Goal: Task Accomplishment & Management: Use online tool/utility

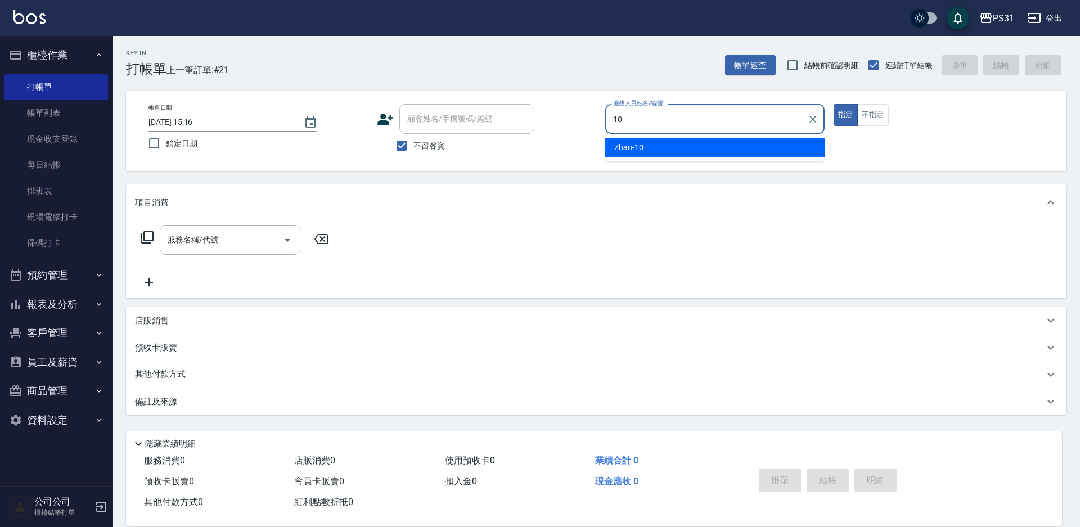
type input "Zhan-10"
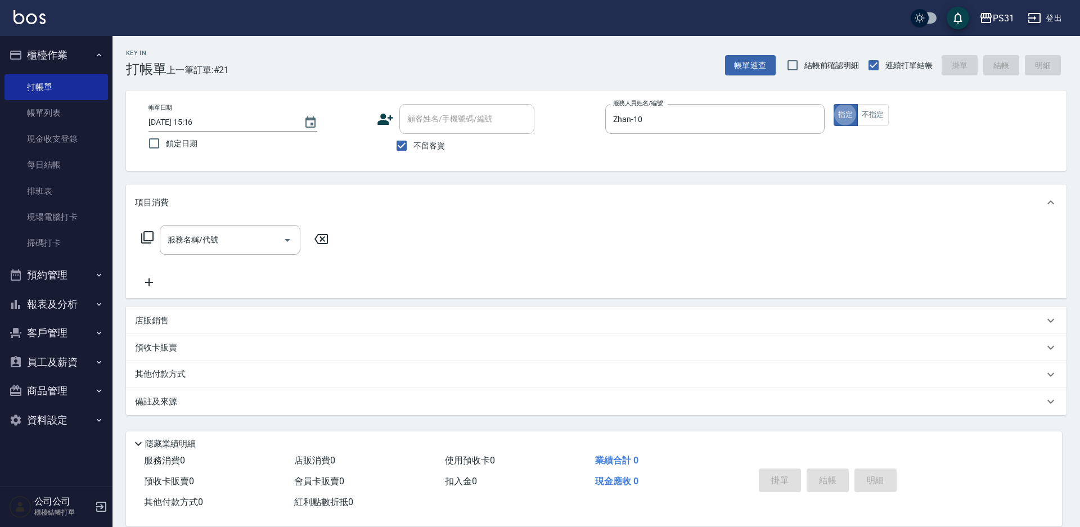
type button "true"
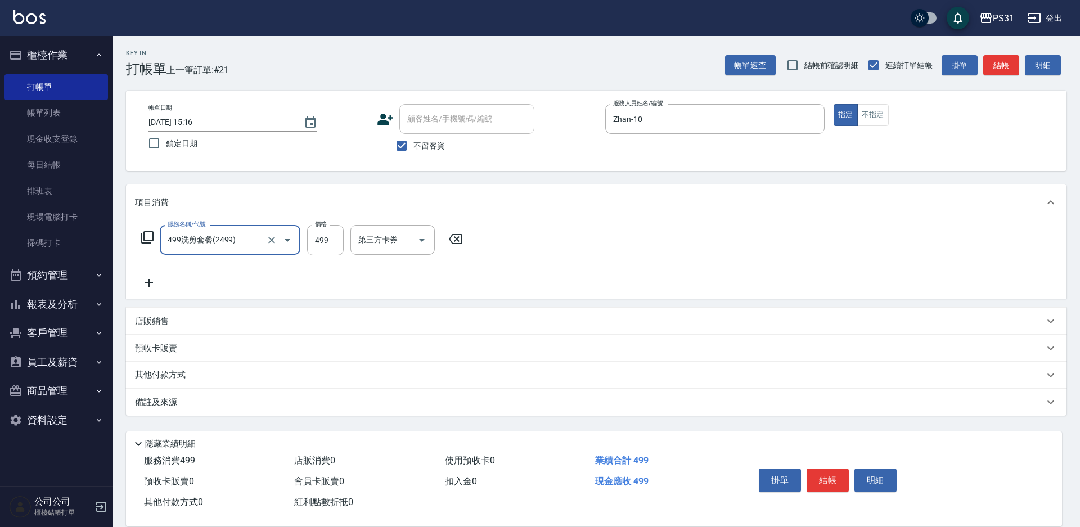
type input "499洗剪套餐(2499)"
type input "[PERSON_NAME]-32"
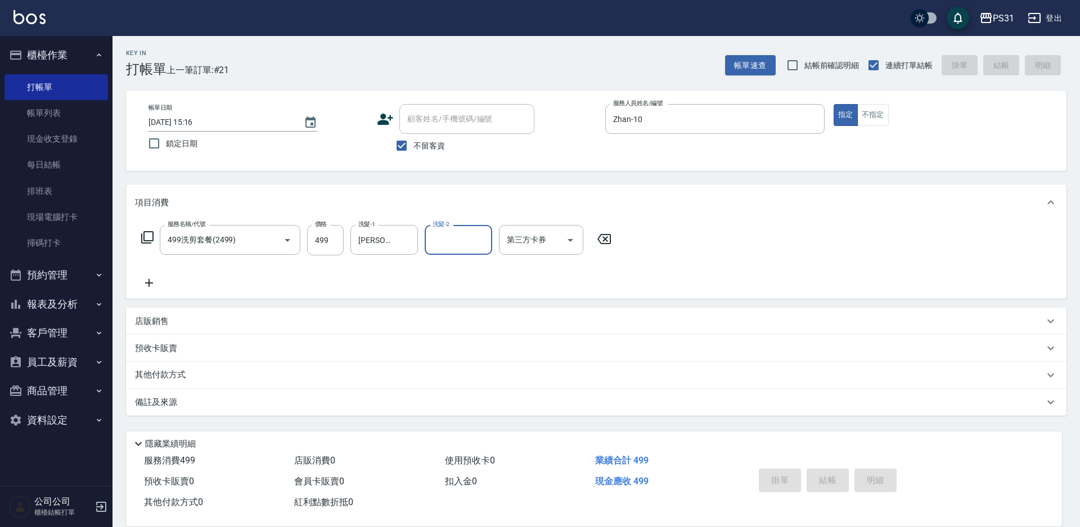
type input "[DATE] 18:35"
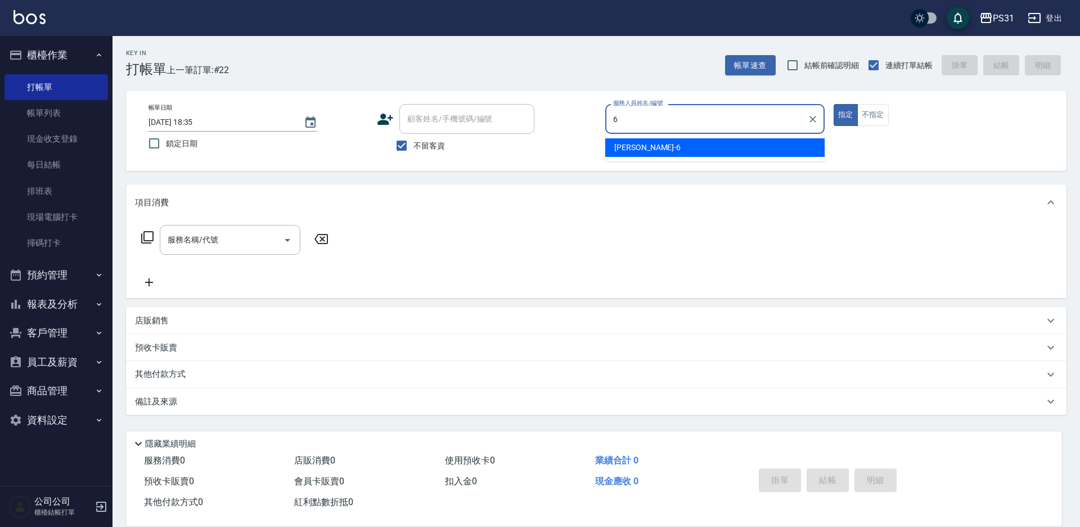
type input "Aki-6"
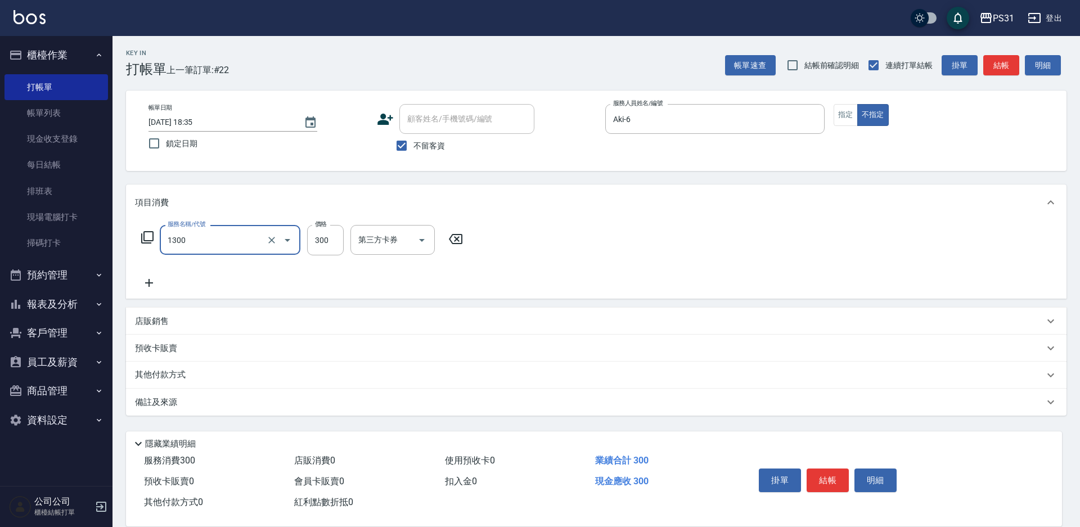
type input "一般洗+精油+瞬護300(1300)"
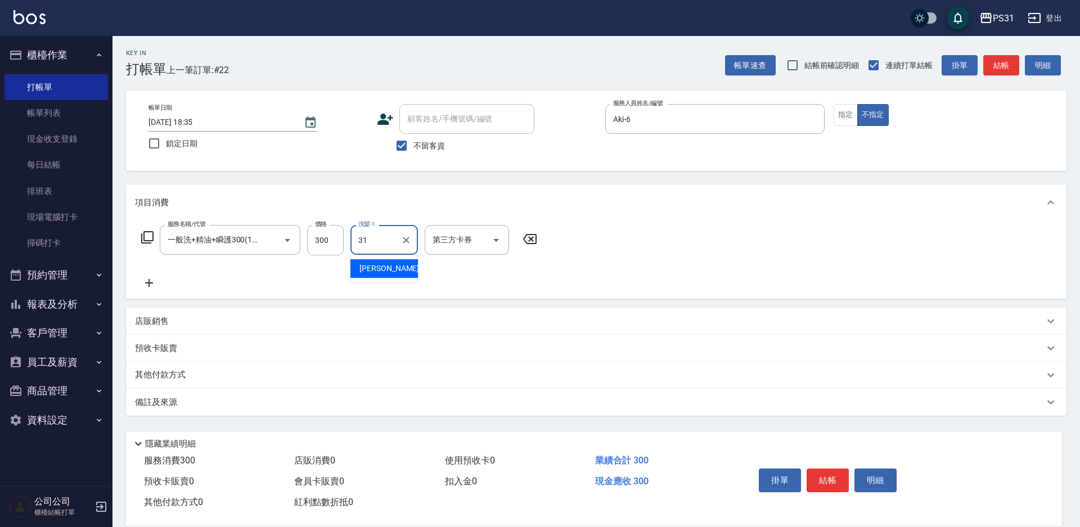
type input "[PERSON_NAME]-31"
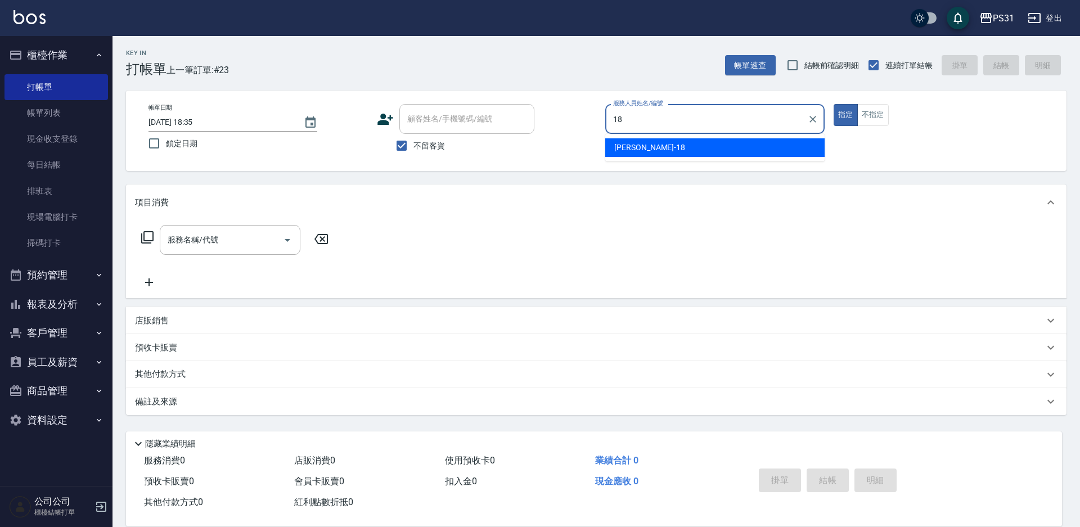
type input "[PERSON_NAME]-18"
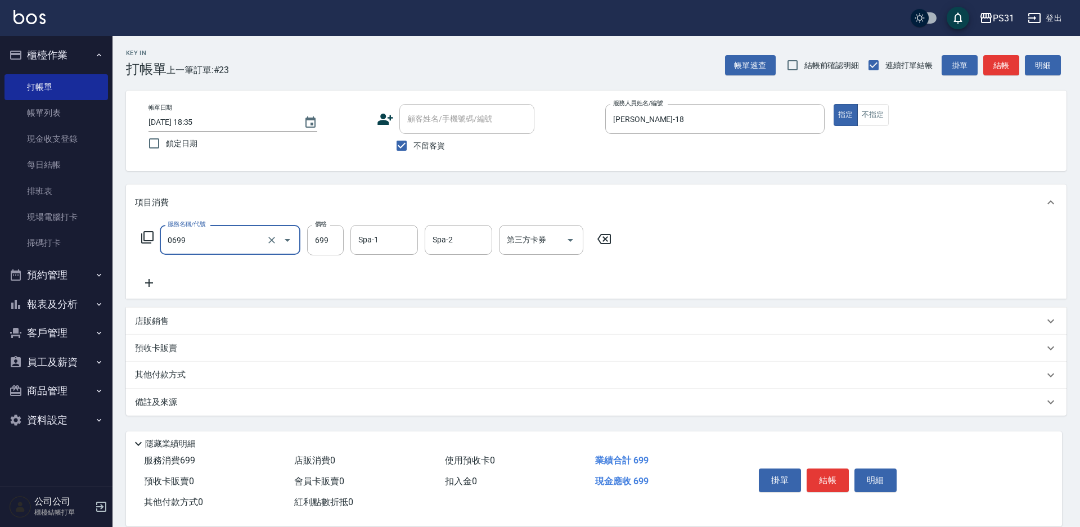
type input "精油699(0699)"
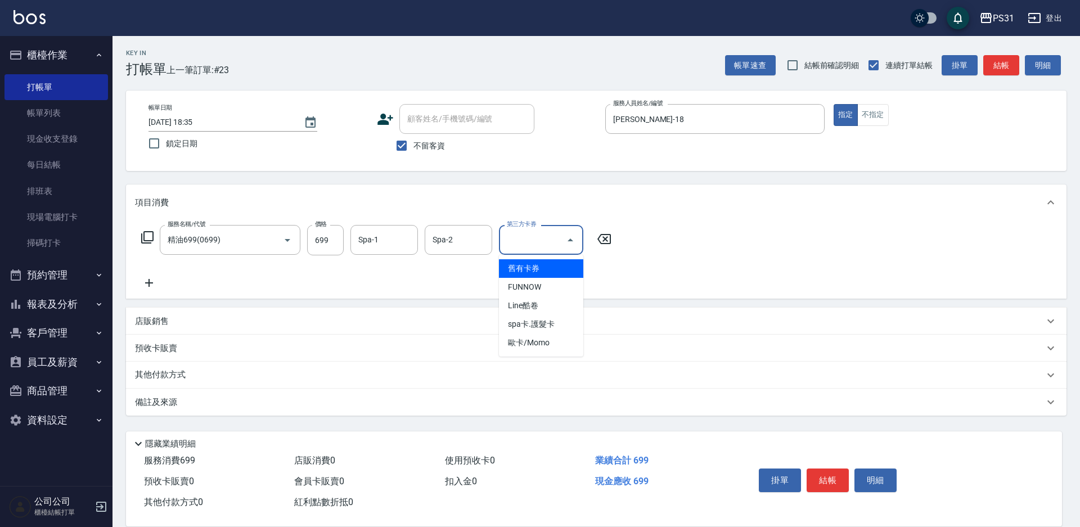
type input "舊有卡券"
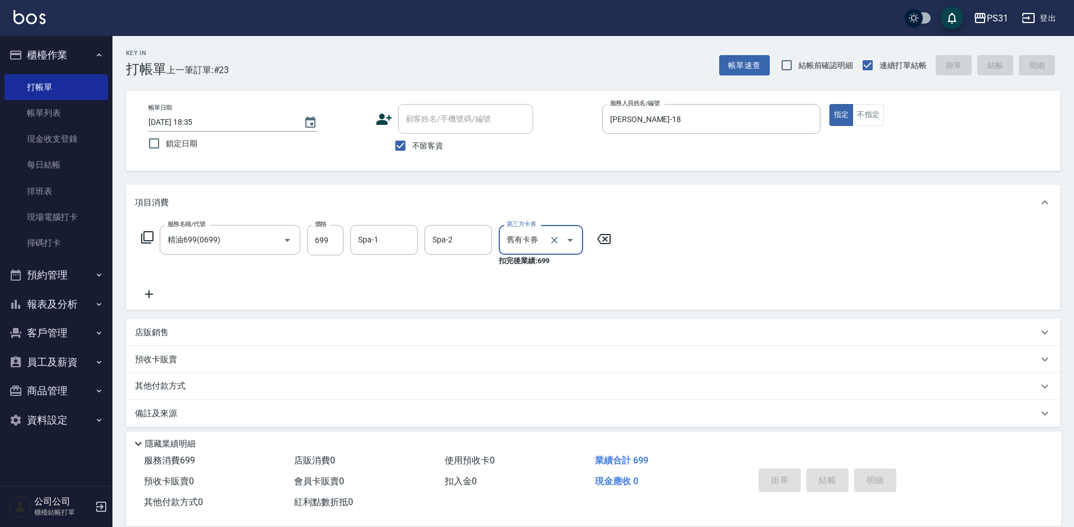
type input "[DATE] 18:36"
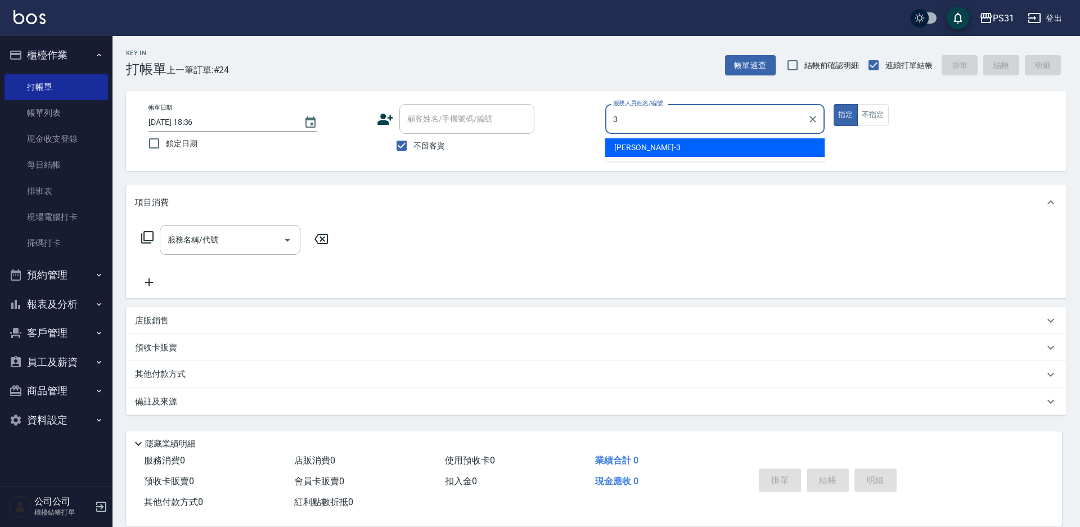
type input "[PERSON_NAME]-3"
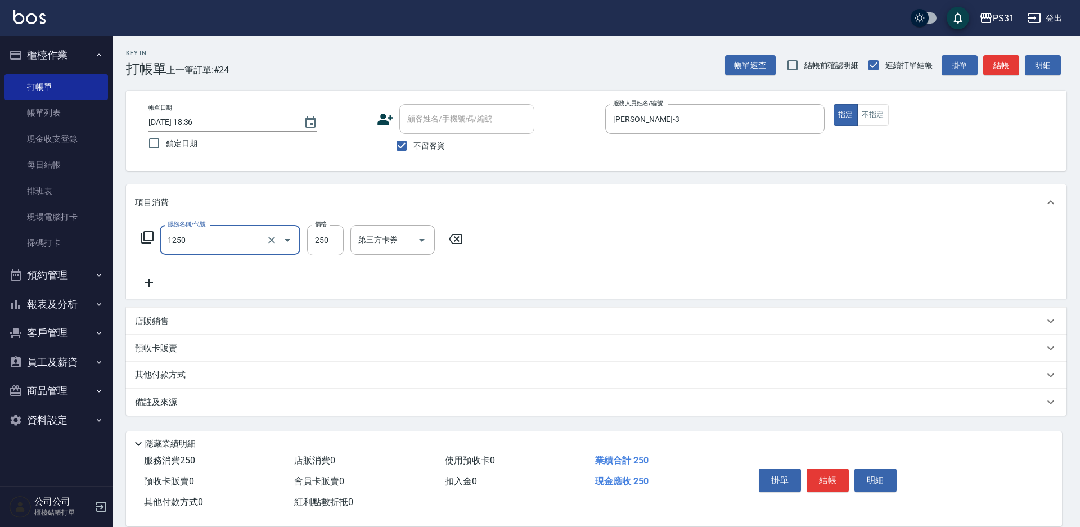
type input "一般洗+精油250(1250)"
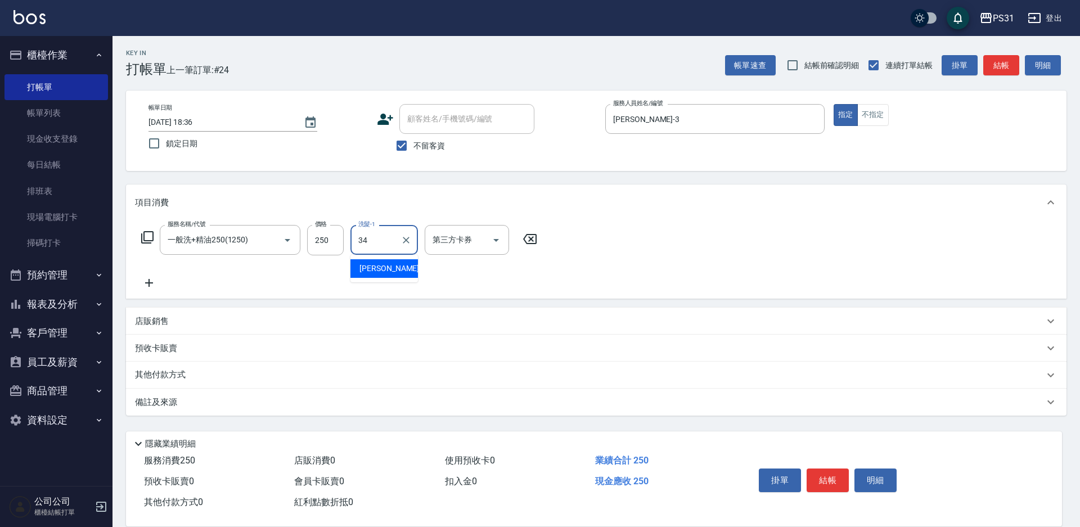
type input "[PERSON_NAME]-34"
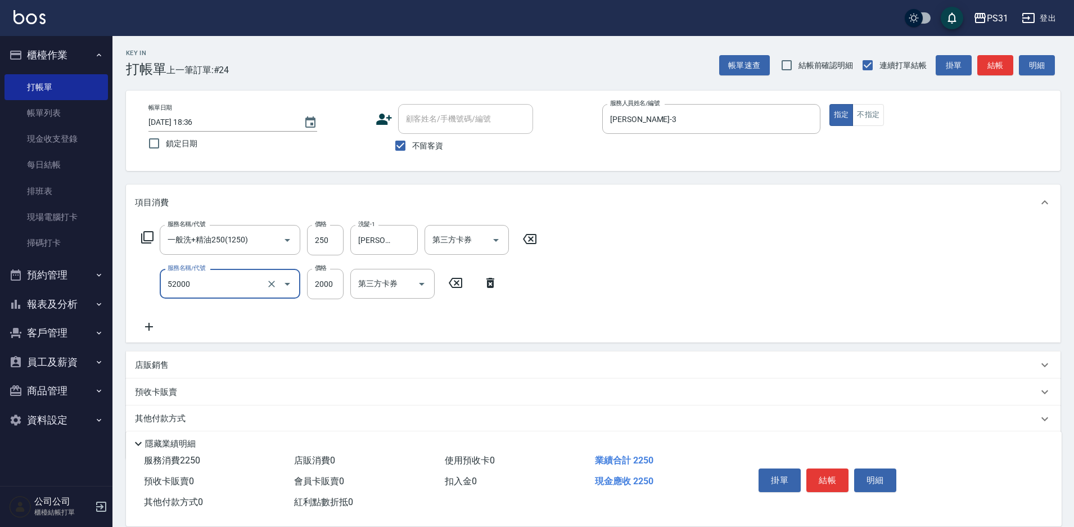
type input "黑曜光護髮(52000)"
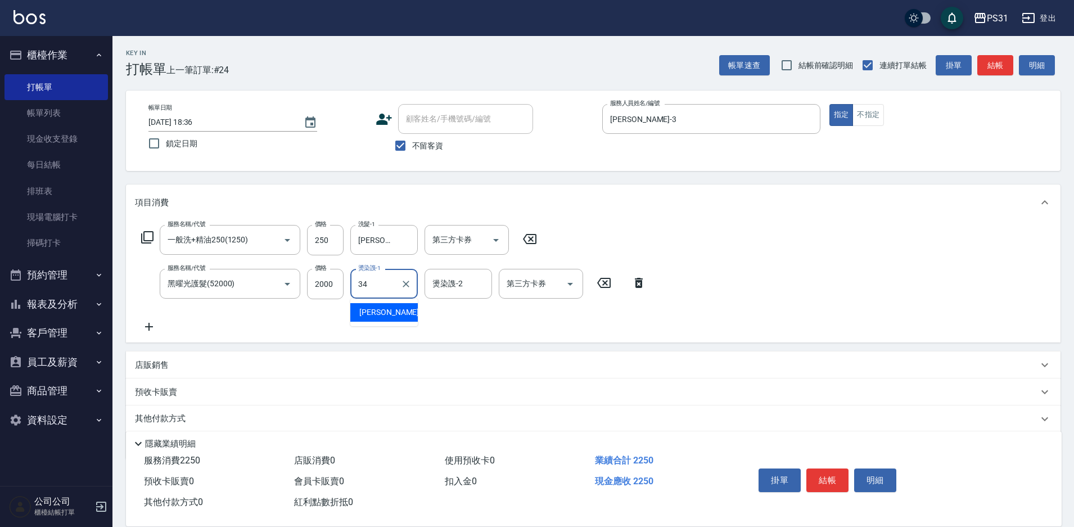
type input "[PERSON_NAME]-34"
click at [497, 239] on icon "Open" at bounding box center [496, 240] width 6 height 3
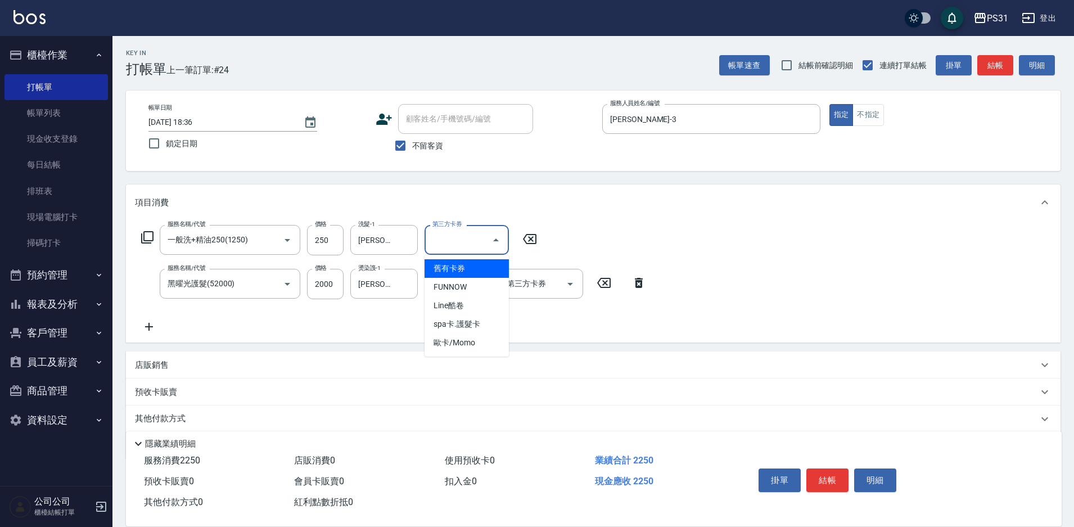
click at [482, 264] on span "舊有卡券" at bounding box center [467, 268] width 84 height 19
type input "舊有卡券"
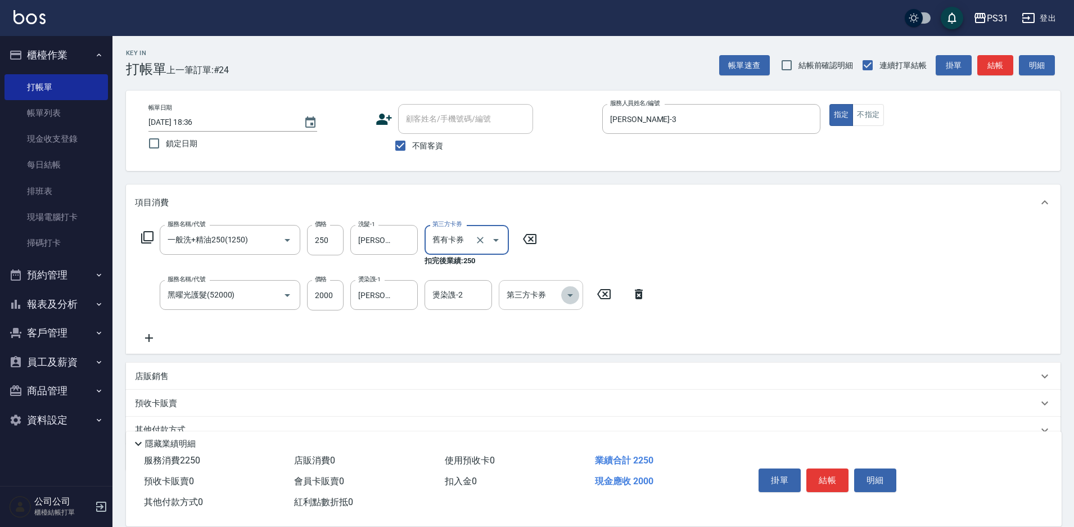
click at [570, 293] on icon "Open" at bounding box center [570, 295] width 13 height 13
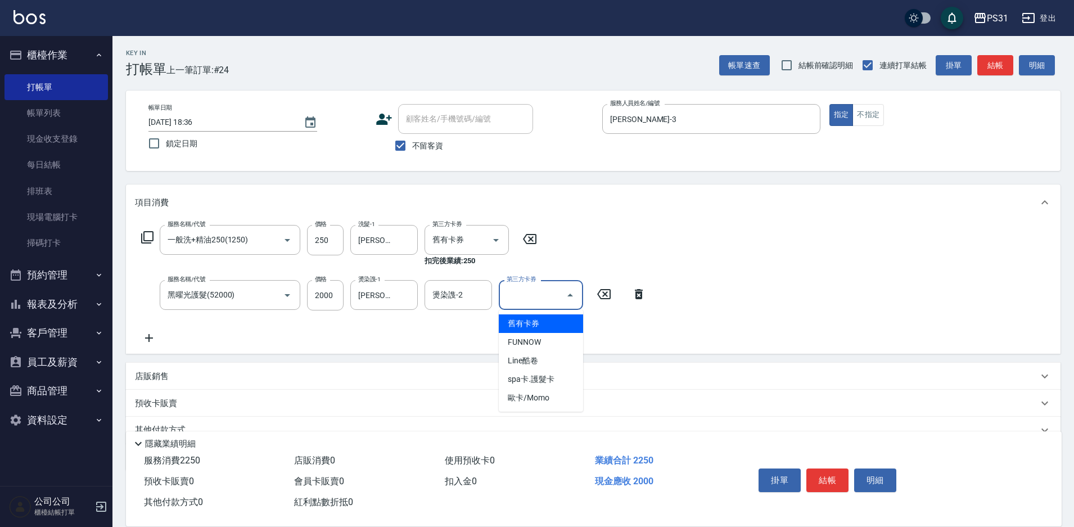
click at [526, 326] on span "舊有卡券" at bounding box center [541, 323] width 84 height 19
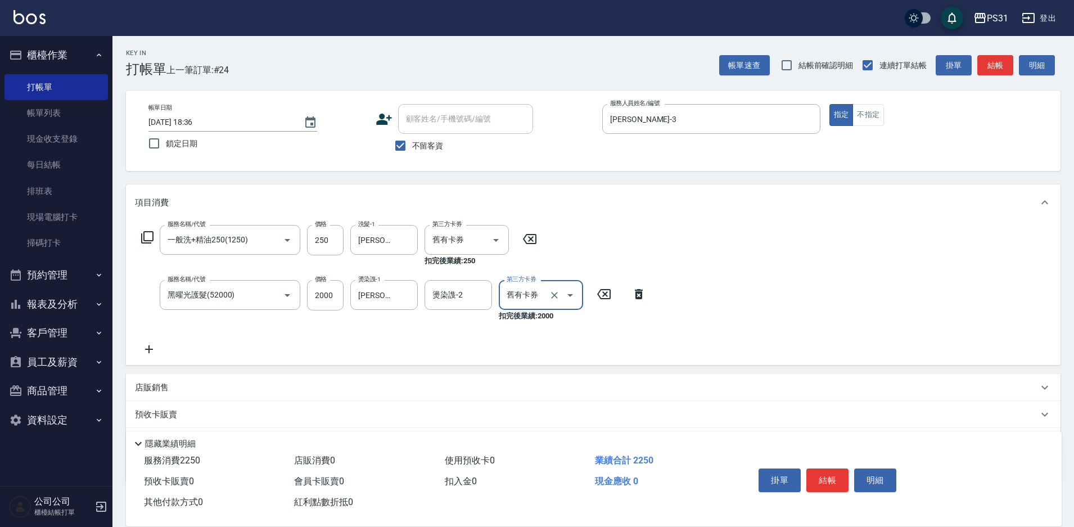
type input "舊有卡券"
click at [825, 475] on button "結帳" at bounding box center [828, 481] width 42 height 24
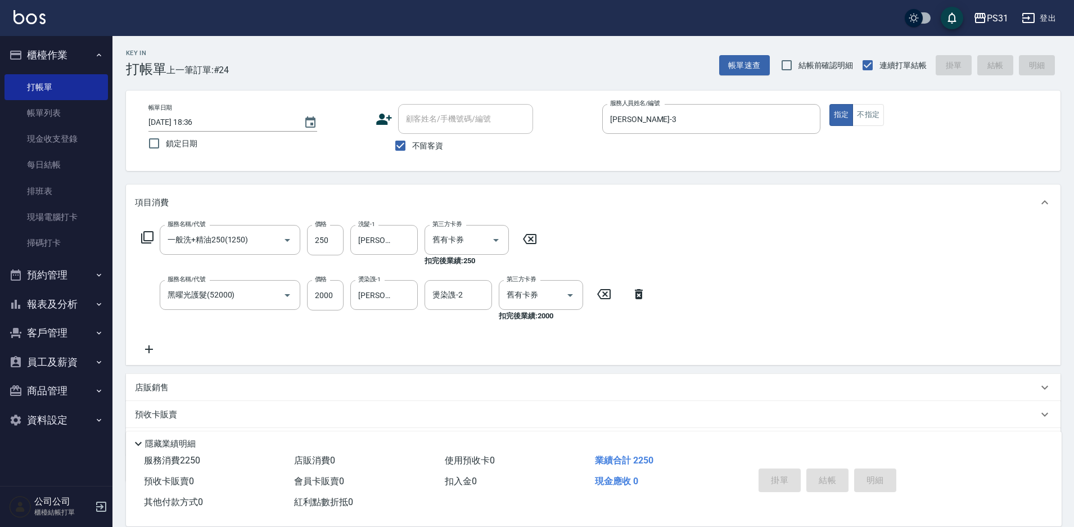
type input "[DATE] 18:37"
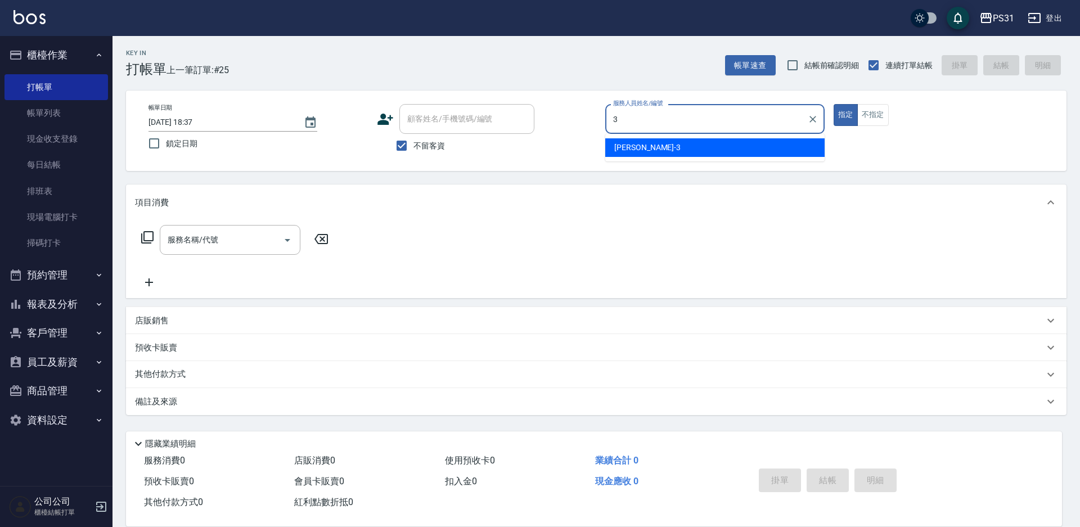
type input "[PERSON_NAME]-3"
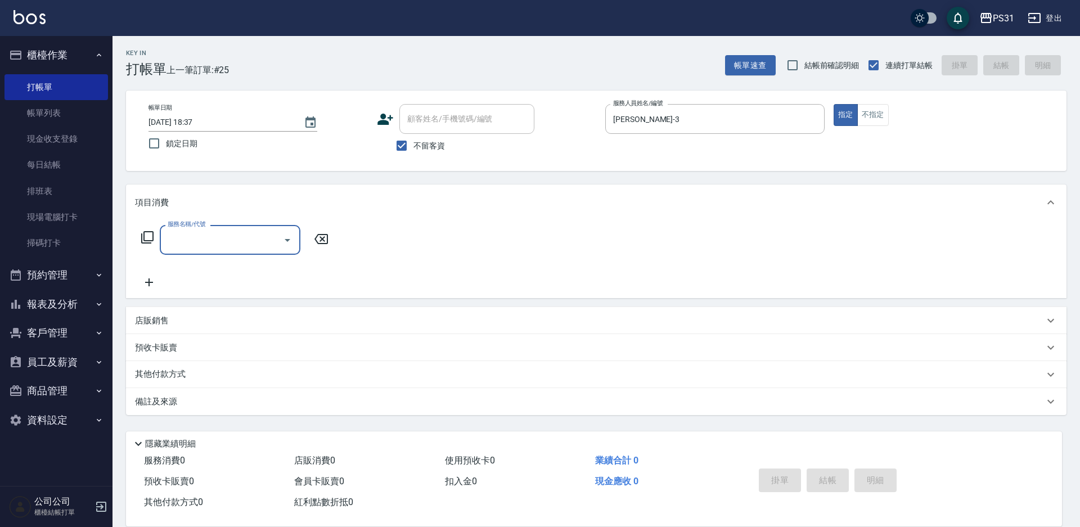
type input "9"
type input "0"
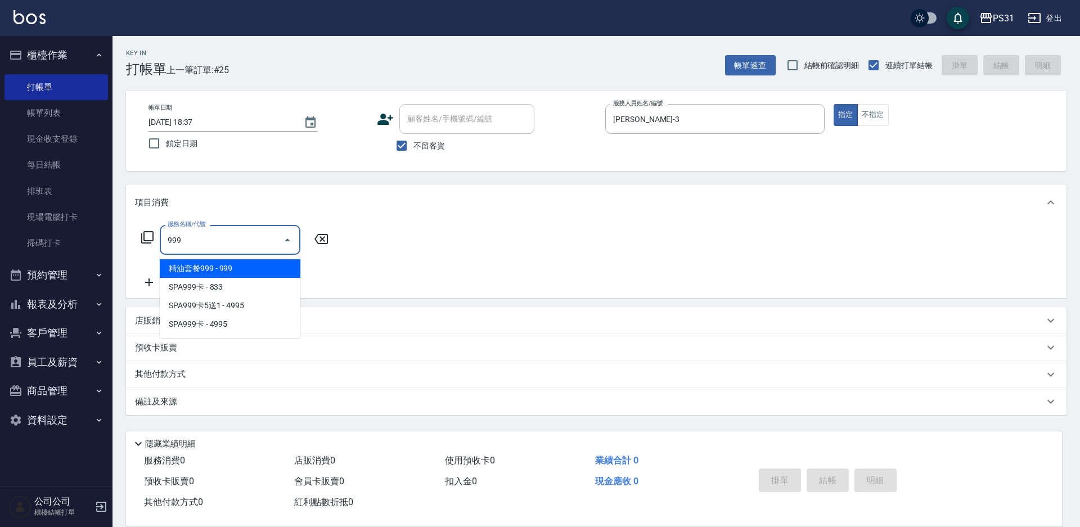
type input "精油套餐999(999)"
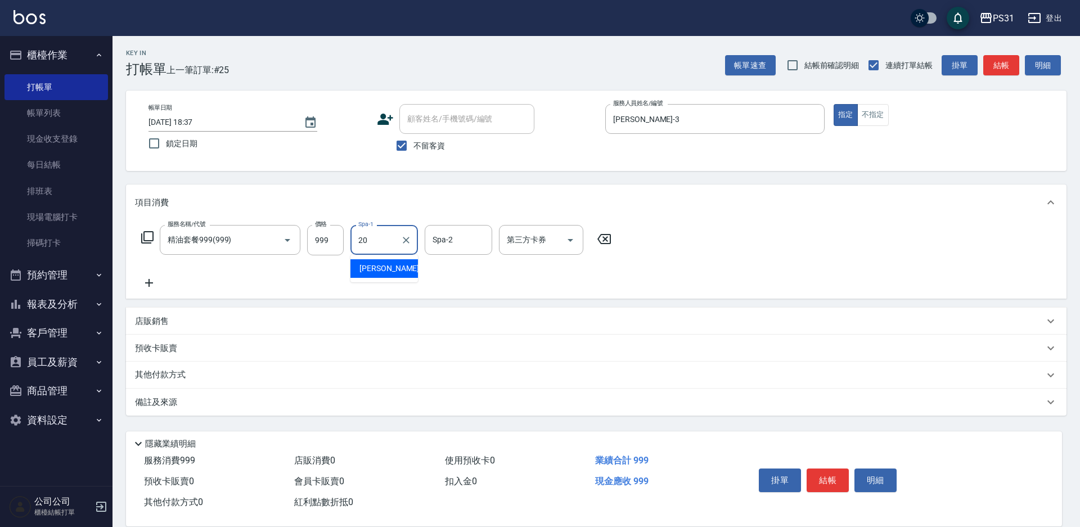
type input "[PERSON_NAME]-20"
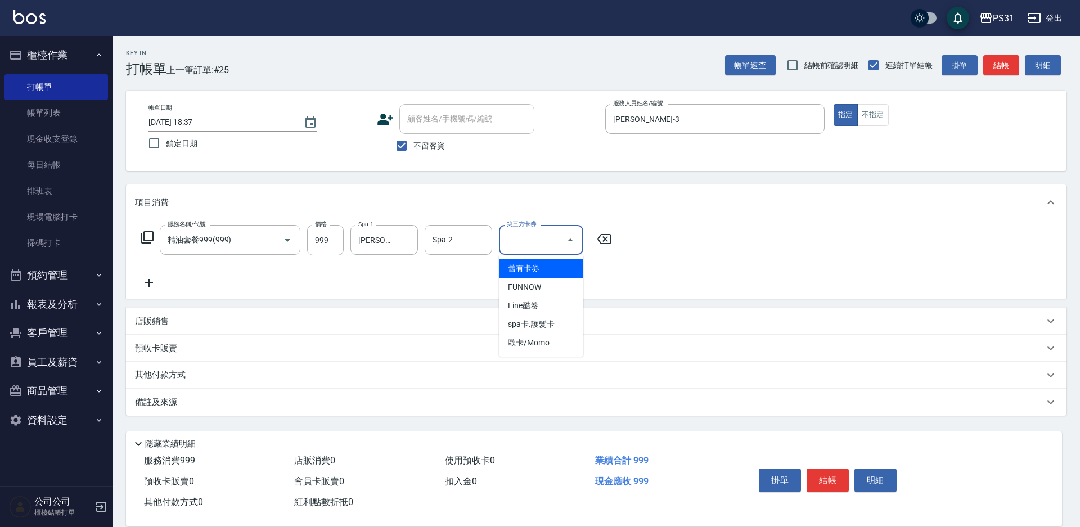
type input "舊有卡券"
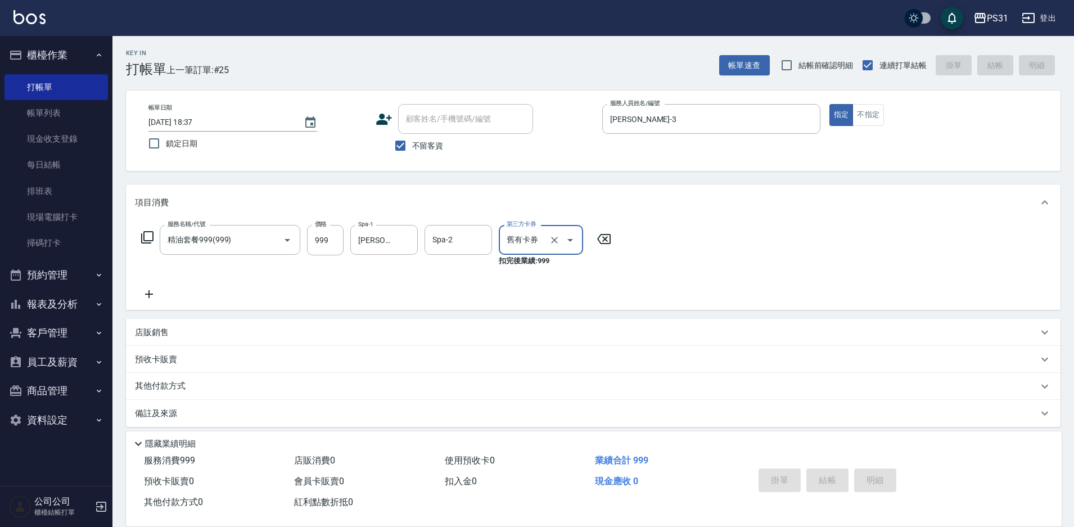
type input "[DATE] 18:38"
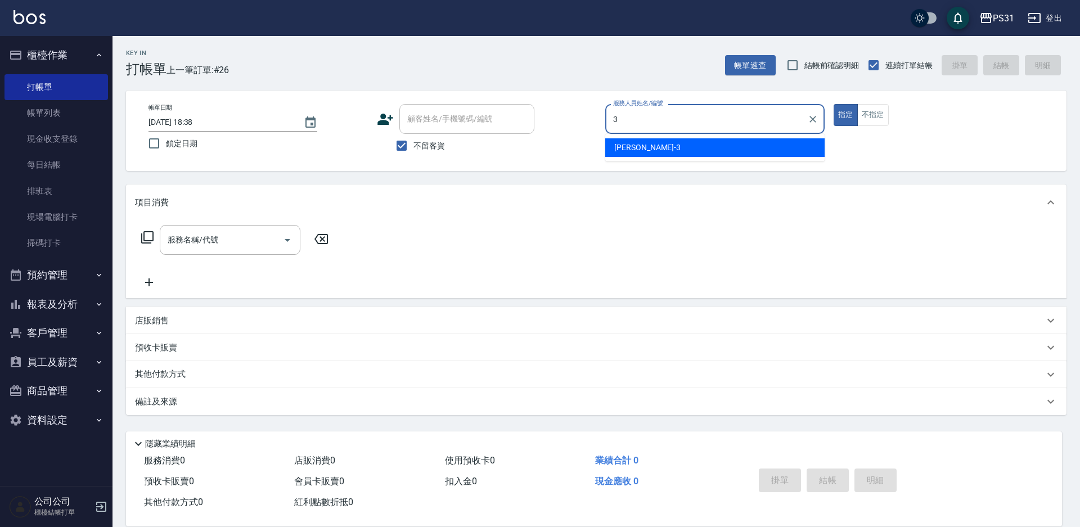
type input "[PERSON_NAME]-3"
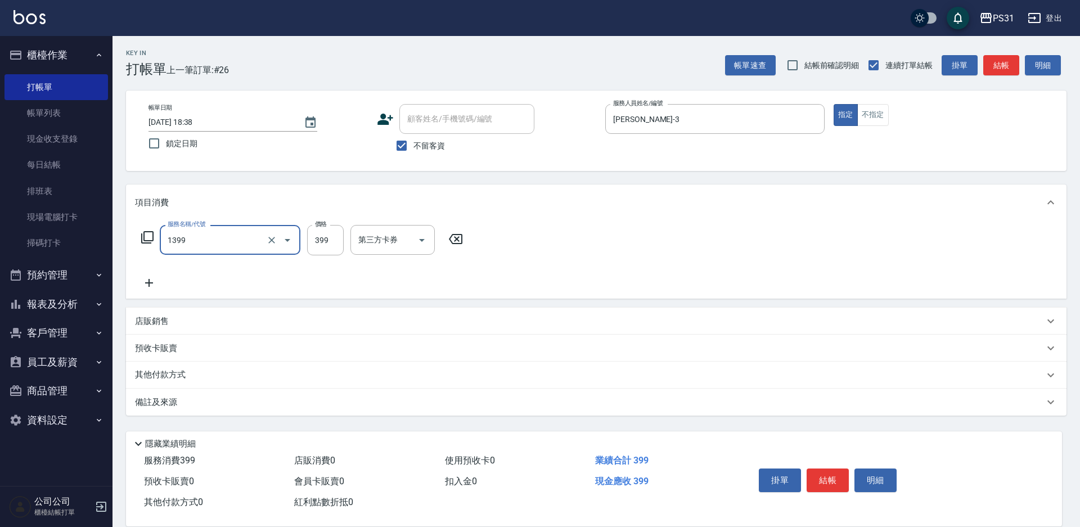
type input "海鹽洗髮399(1399)"
type input "楊諺志-35"
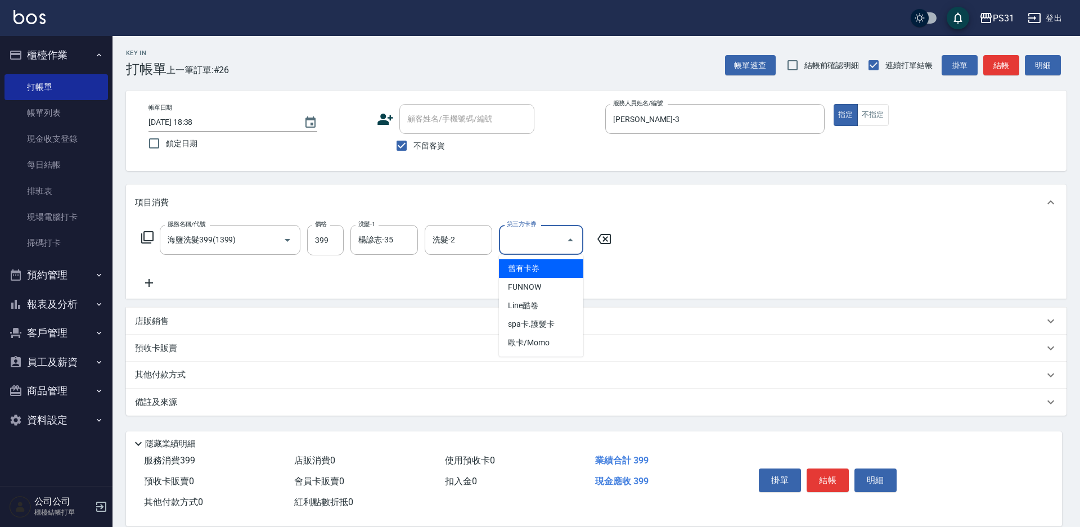
type input "舊有卡券"
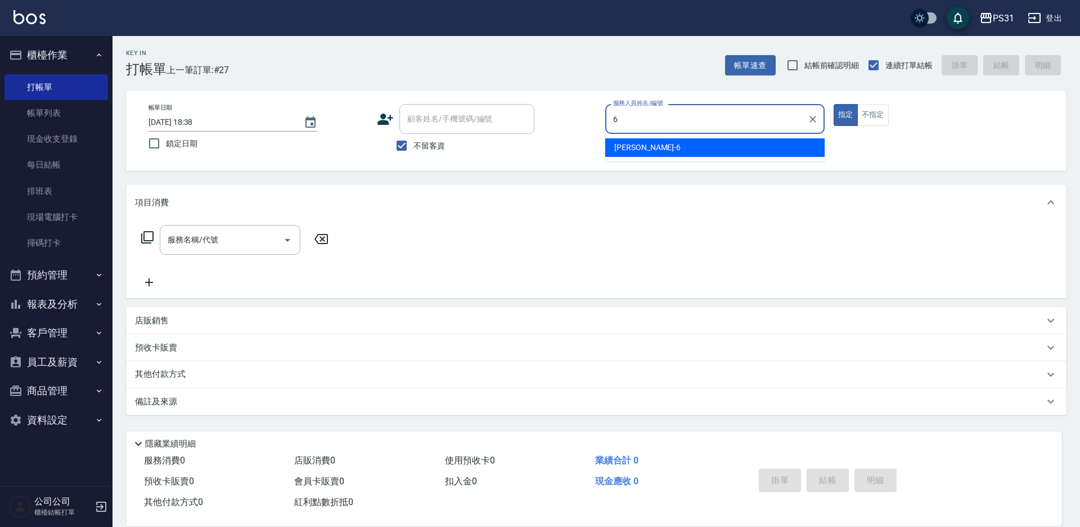
type input "Aki-6"
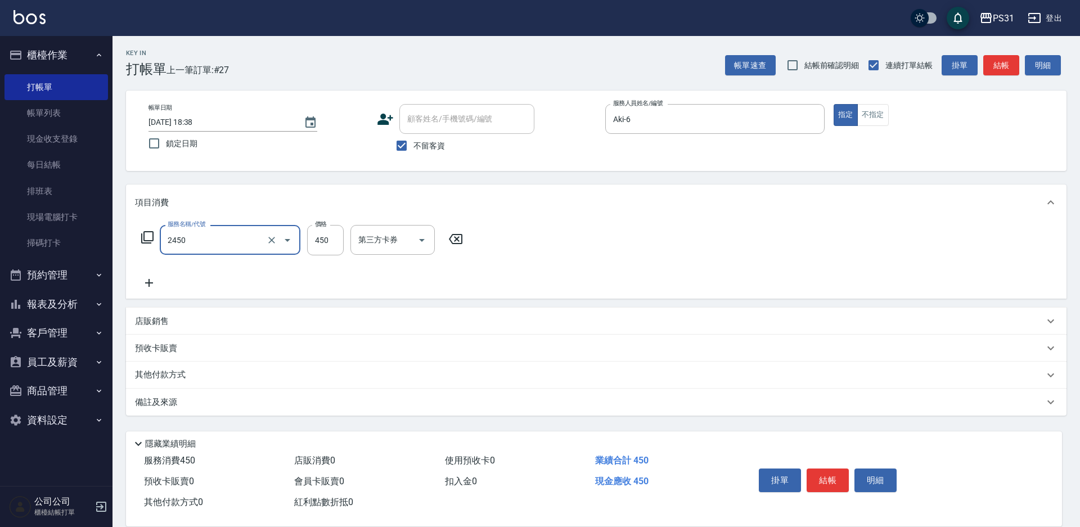
type input "洗剪450(2450)"
type input "500"
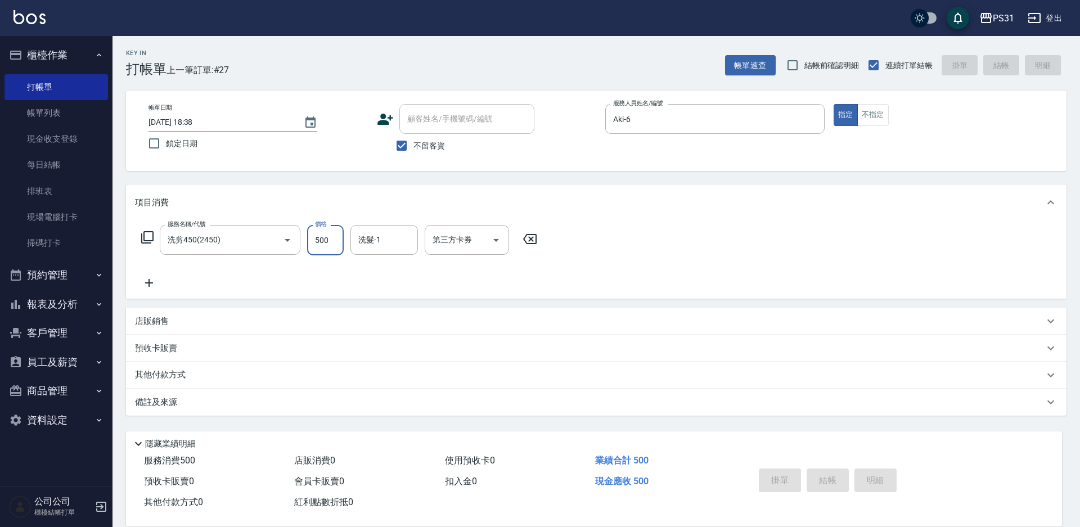
type input "[DATE] 18:39"
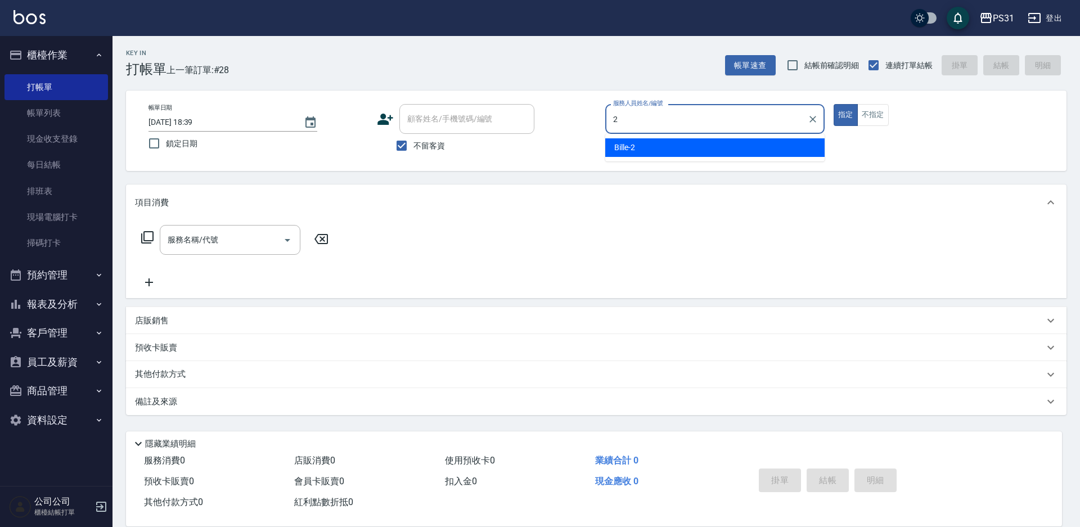
type input "Bille-2"
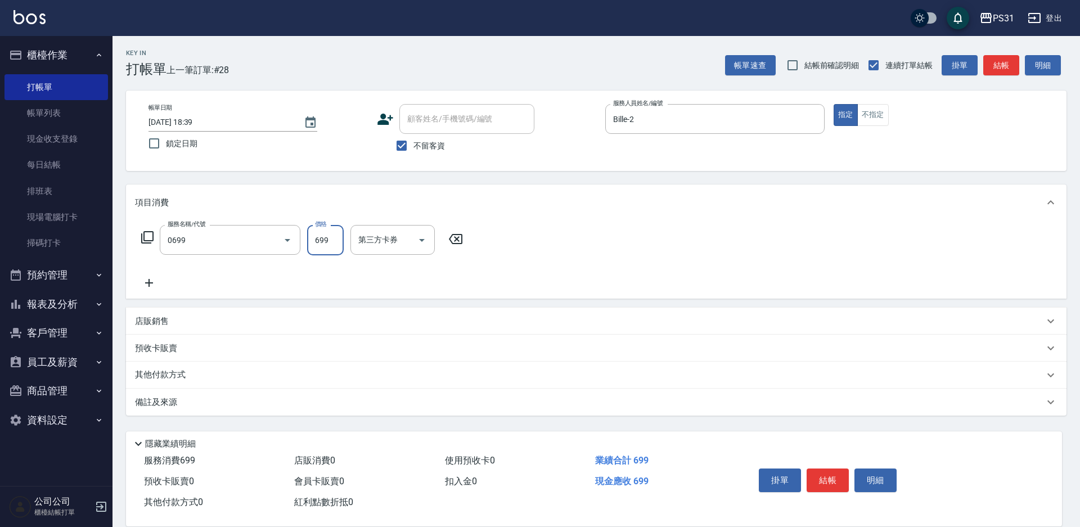
type input "精油699(0699)"
type input "[PERSON_NAME]-32"
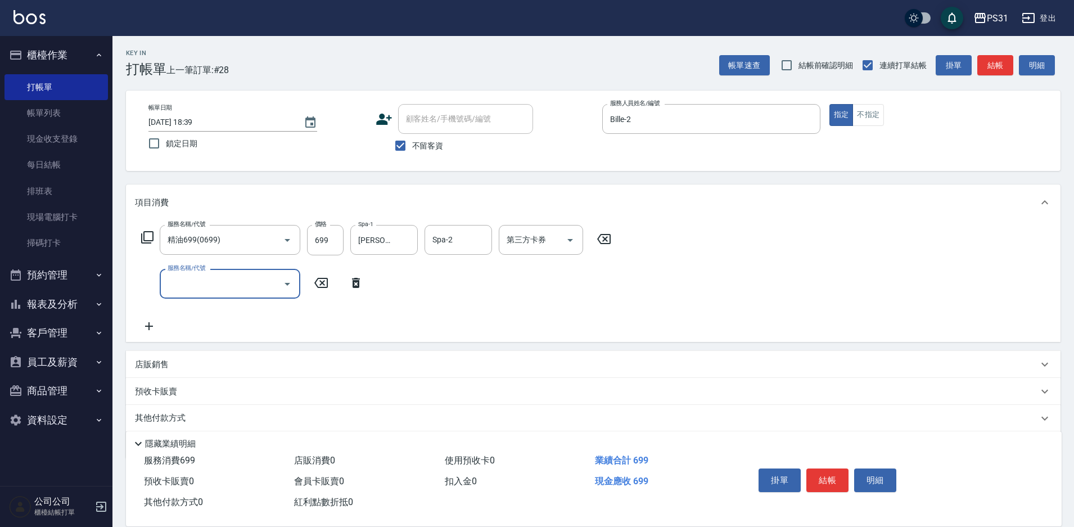
click at [141, 234] on icon at bounding box center [147, 237] width 12 height 12
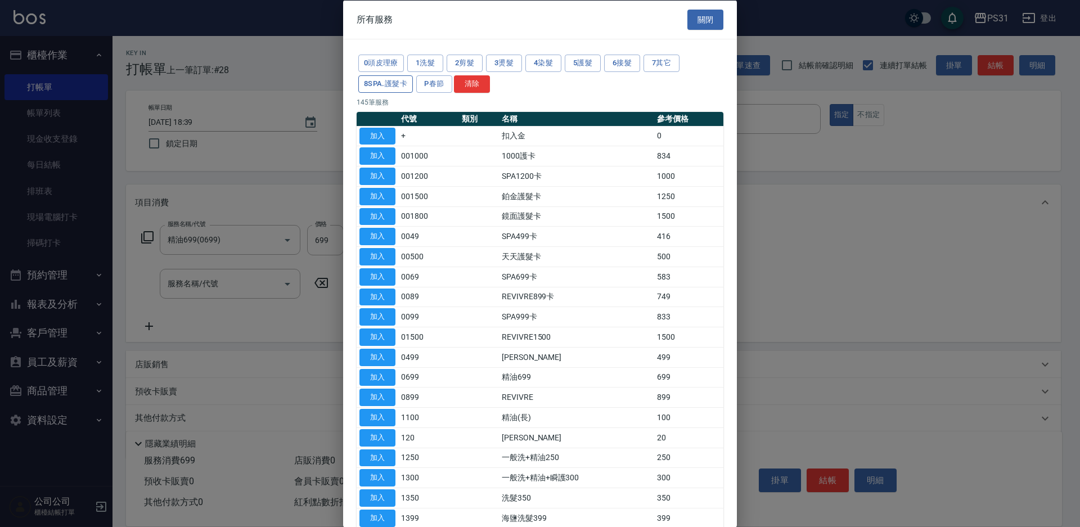
click at [386, 82] on button "8SPA.護髮卡" at bounding box center [385, 83] width 55 height 17
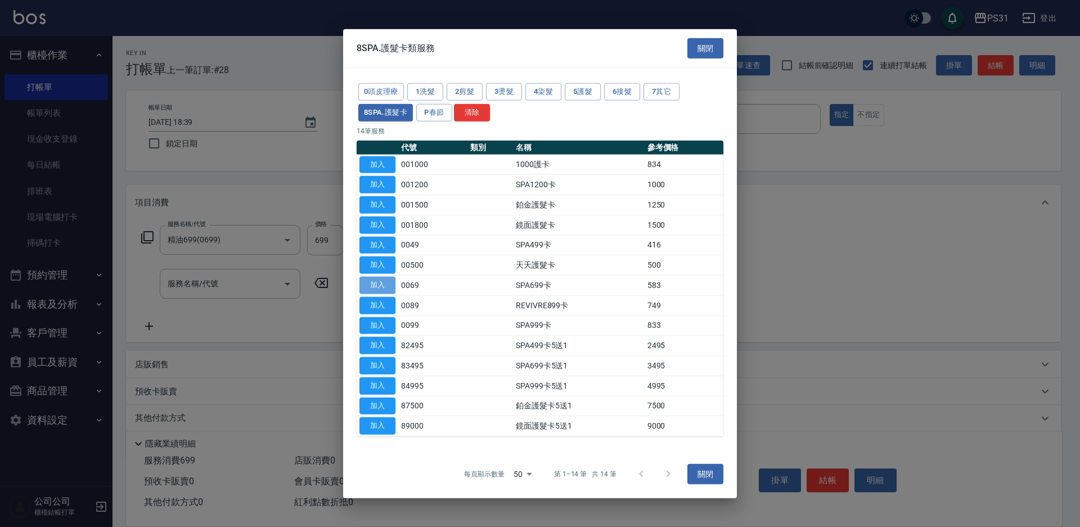
click at [381, 281] on button "加入" at bounding box center [377, 285] width 36 height 17
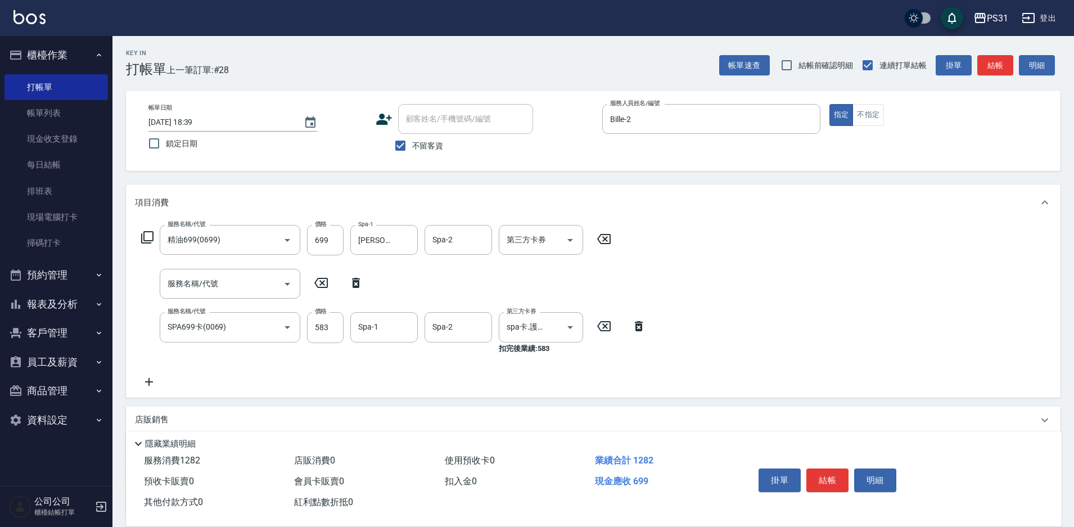
click at [600, 236] on icon at bounding box center [603, 239] width 13 height 10
click at [373, 337] on div "Spa-1" at bounding box center [383, 327] width 67 height 30
type input "[PERSON_NAME]-32"
click at [262, 233] on input "服務名稱/代號" at bounding box center [222, 240] width 114 height 20
type input "造型(750)"
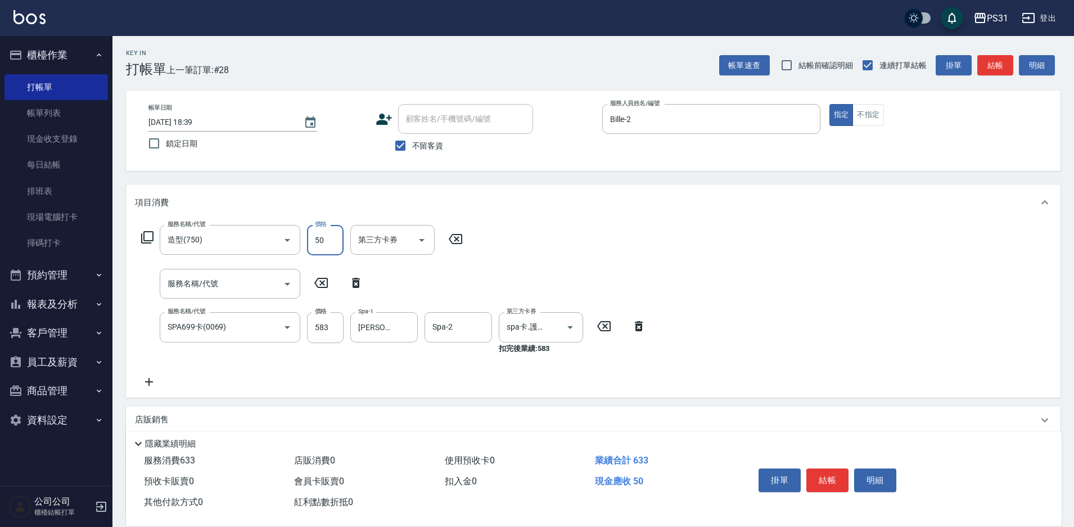
click at [338, 241] on input "50" at bounding box center [325, 240] width 37 height 30
type input "100"
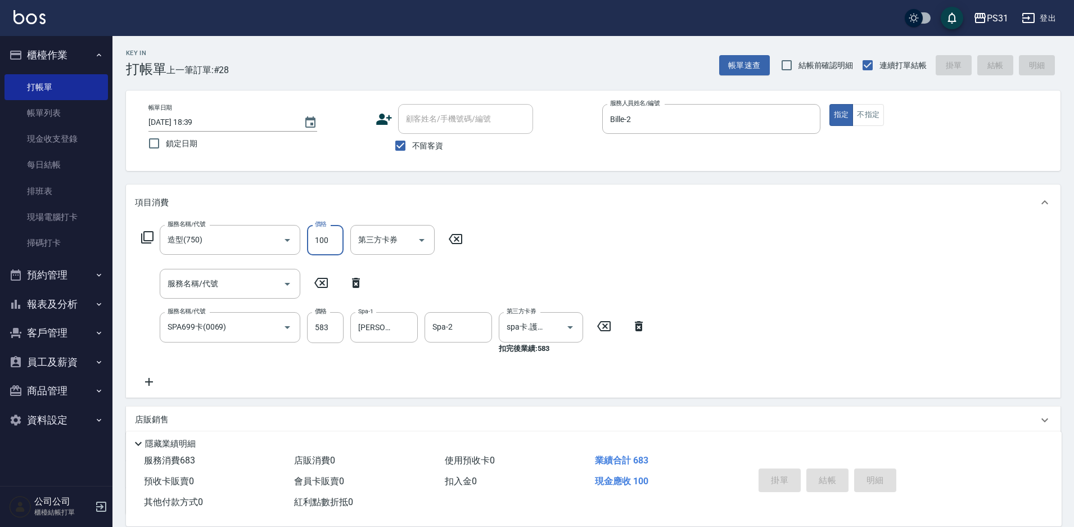
type input "[DATE] 18:40"
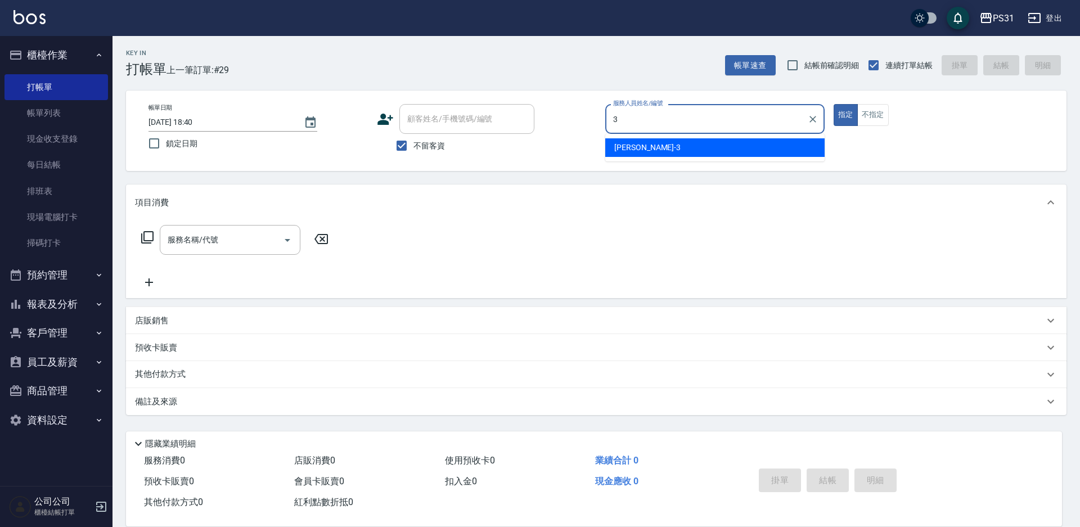
type input "[PERSON_NAME]-3"
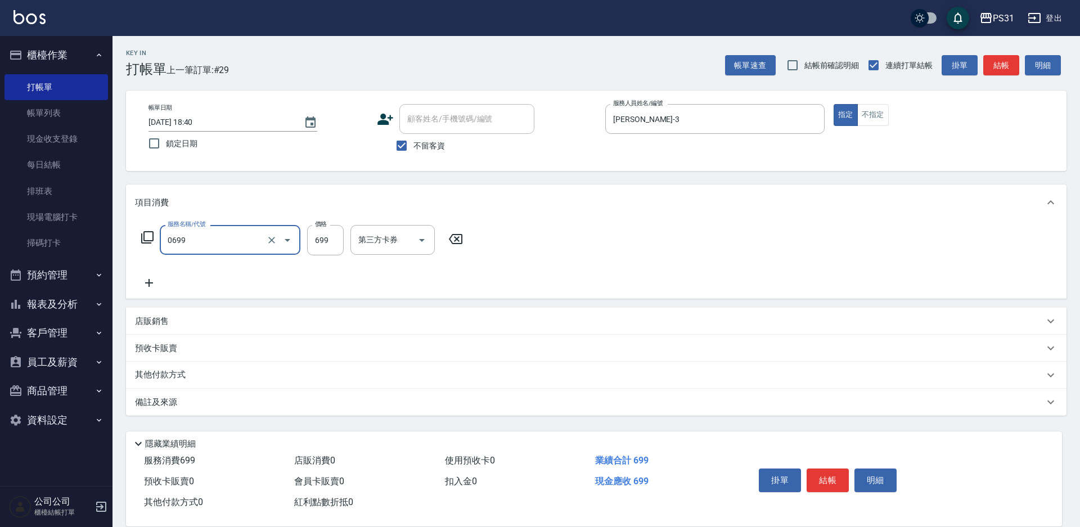
type input "精油699(0699)"
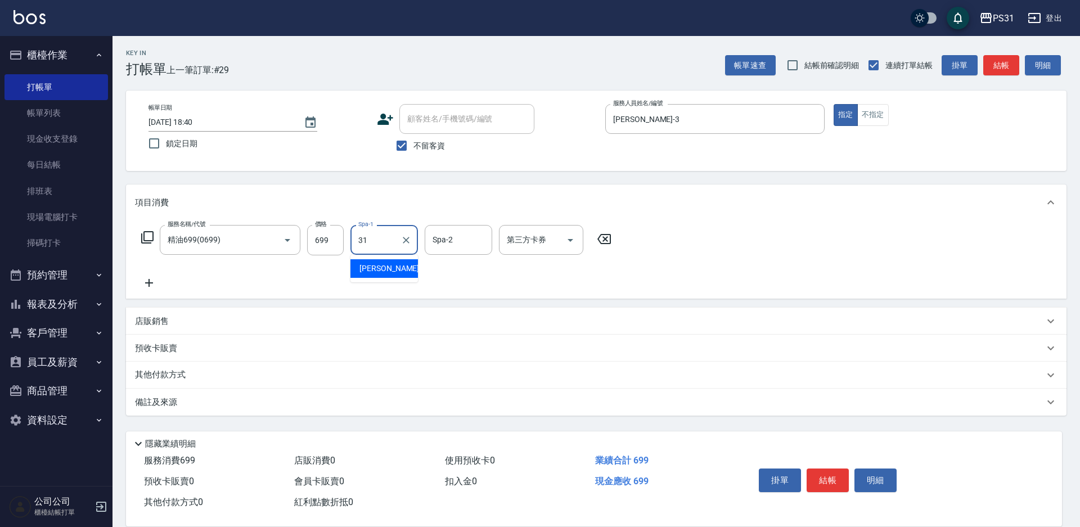
type input "[PERSON_NAME]-31"
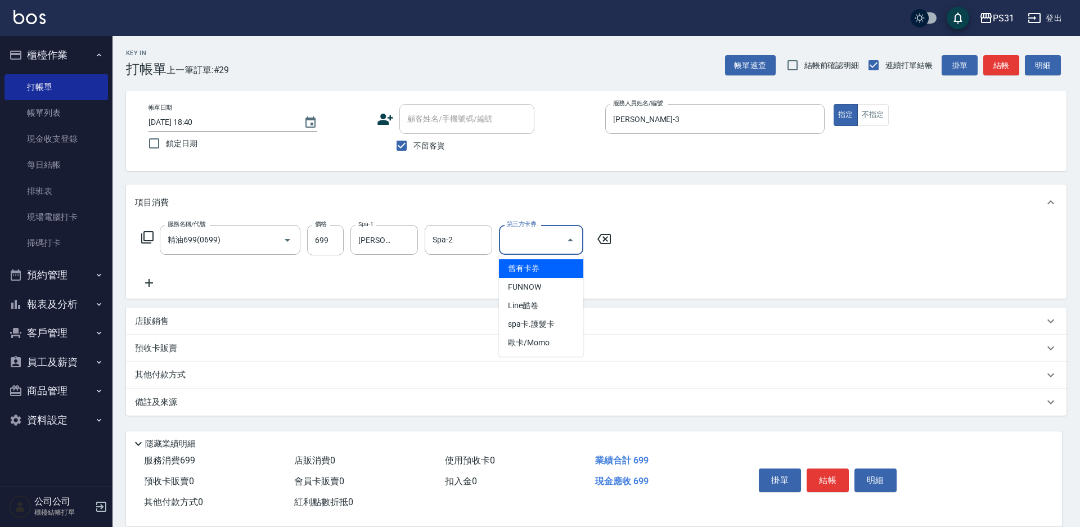
type input "舊有卡券"
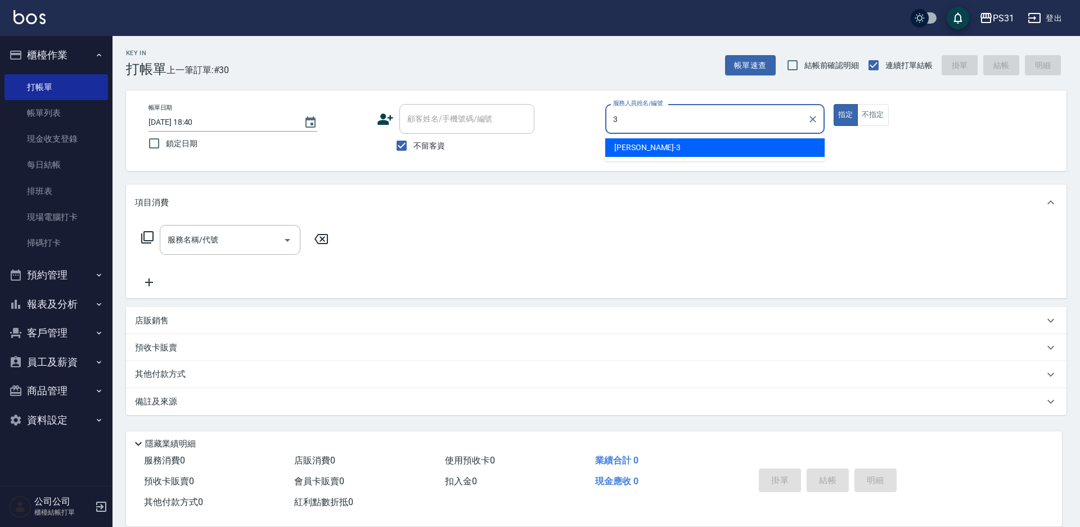
type input "[PERSON_NAME]-3"
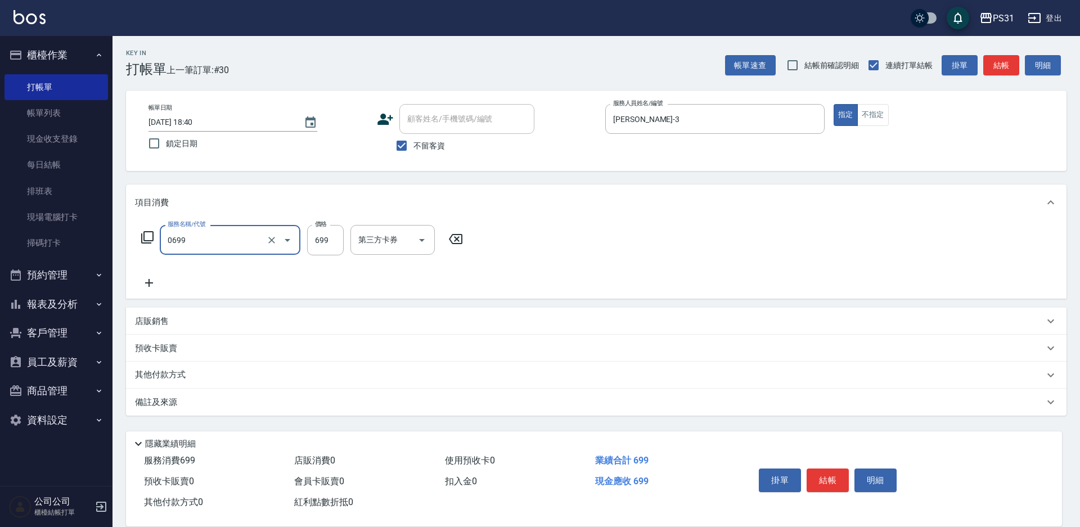
type input "精油699(0699)"
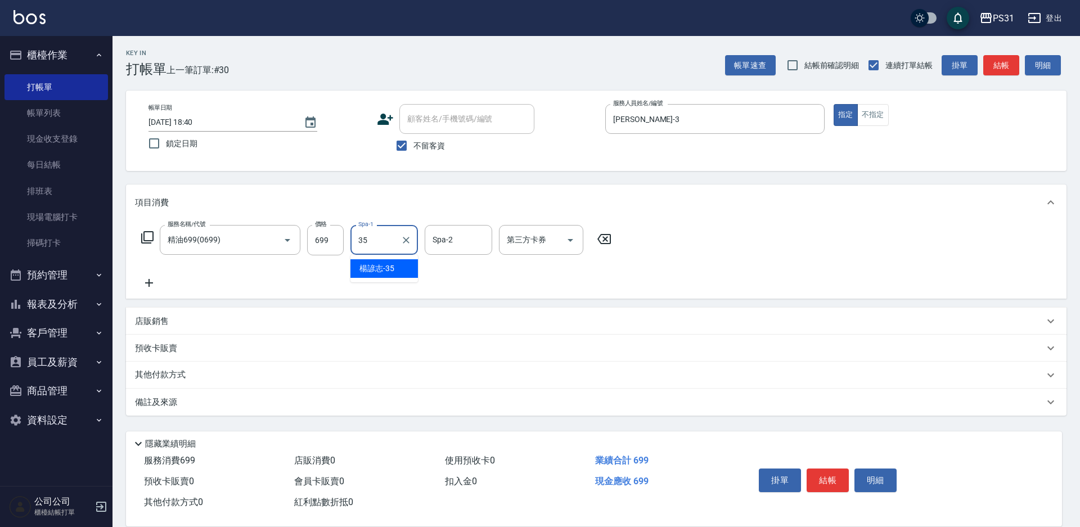
type input "楊諺志-35"
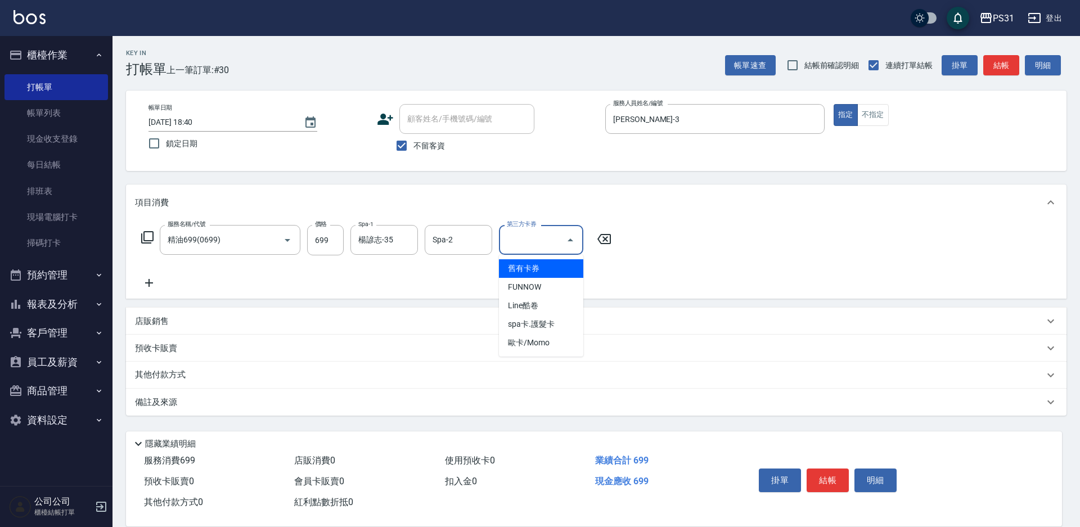
type input "舊有卡券"
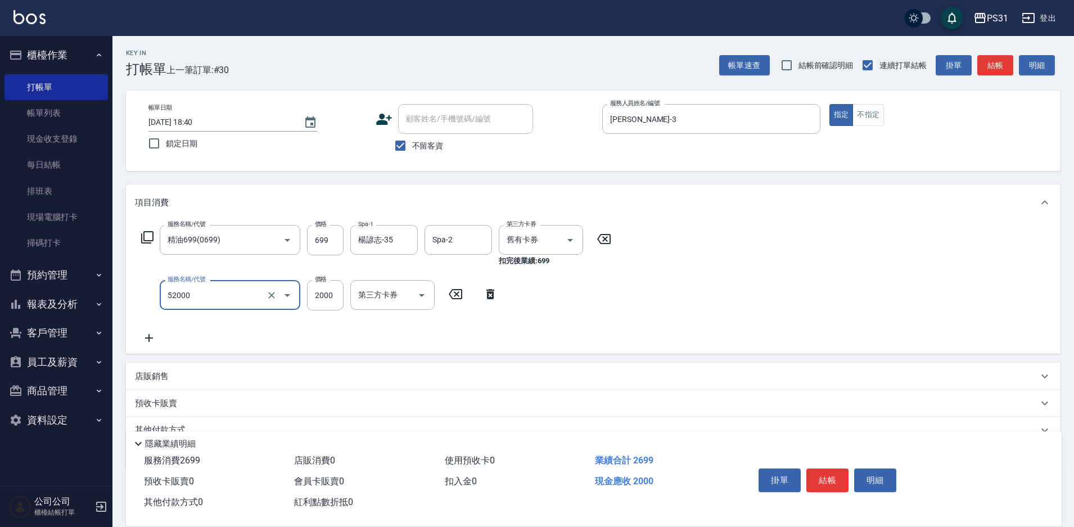
type input "黑曜光護髮(52000)"
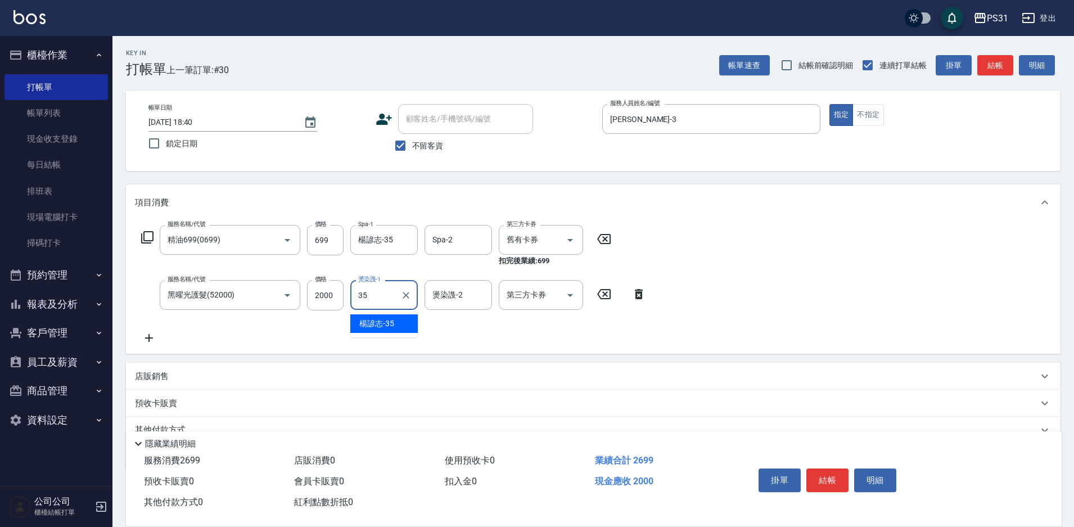
type input "楊諺志-35"
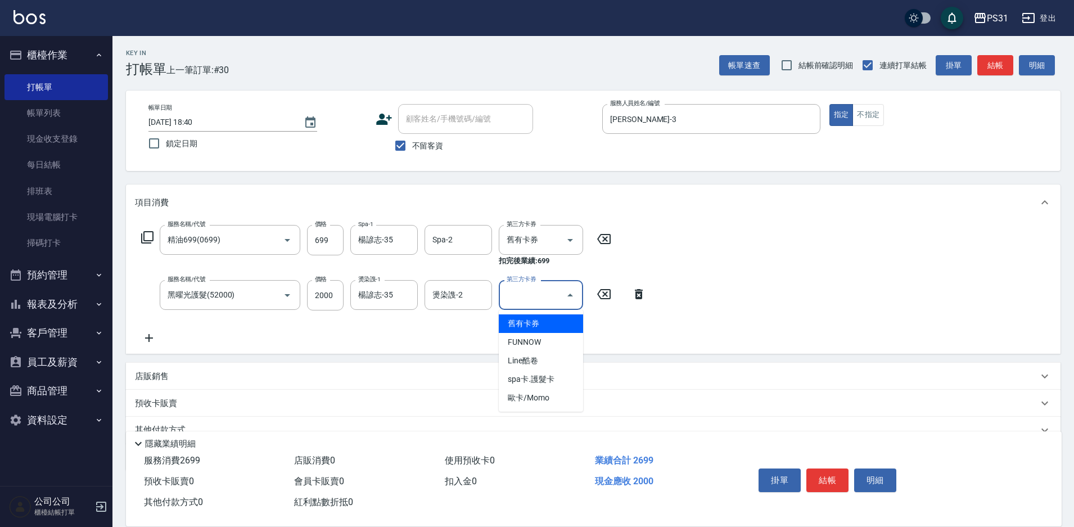
type input "舊有卡券"
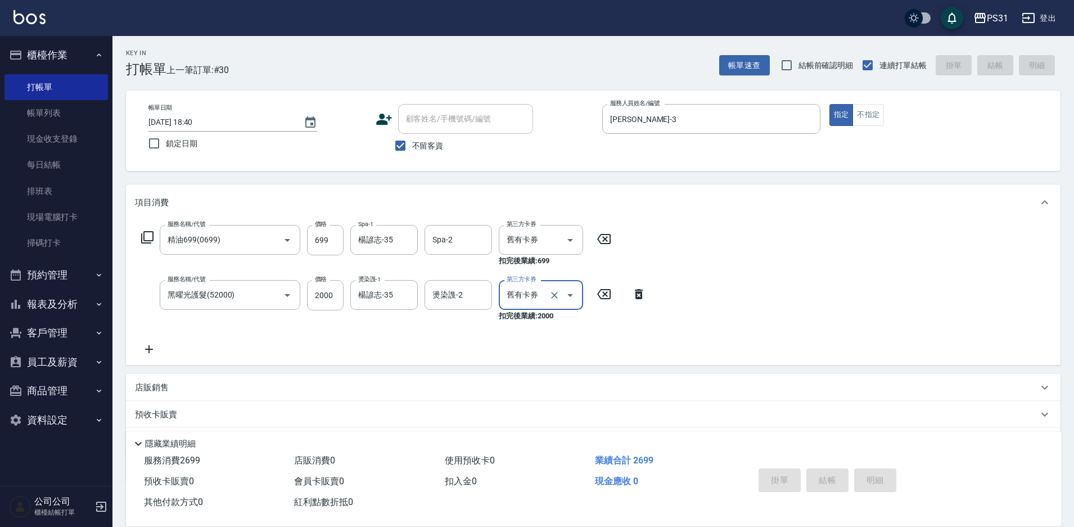
type input "[DATE] 18:41"
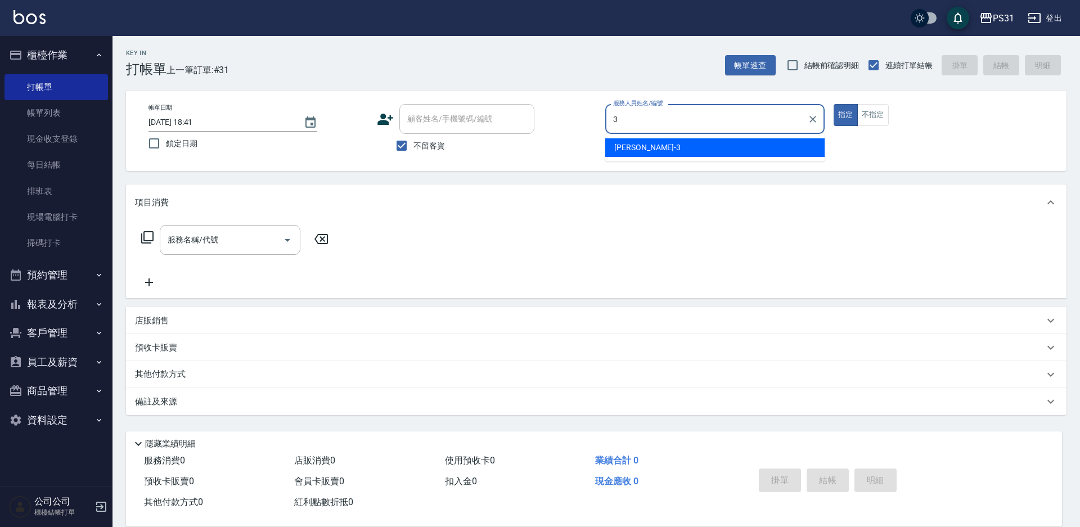
type input "[PERSON_NAME]-3"
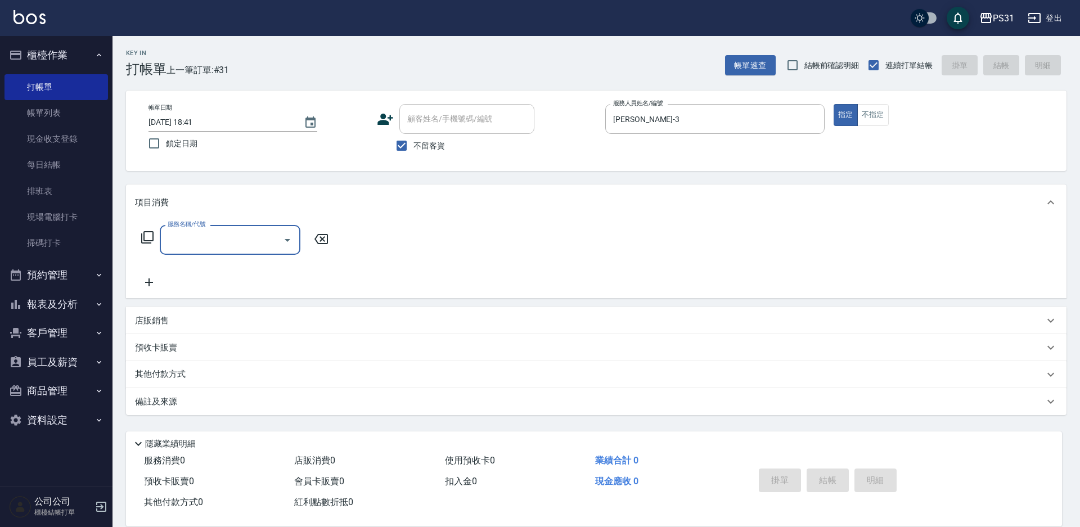
click at [145, 231] on icon at bounding box center [147, 237] width 13 height 13
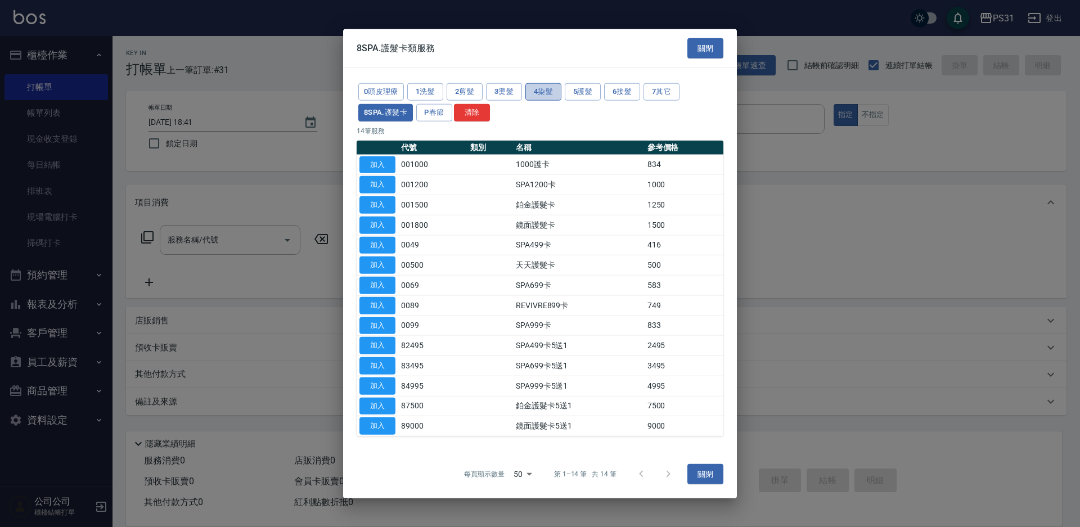
click at [526, 92] on button "4染髮" at bounding box center [543, 91] width 36 height 17
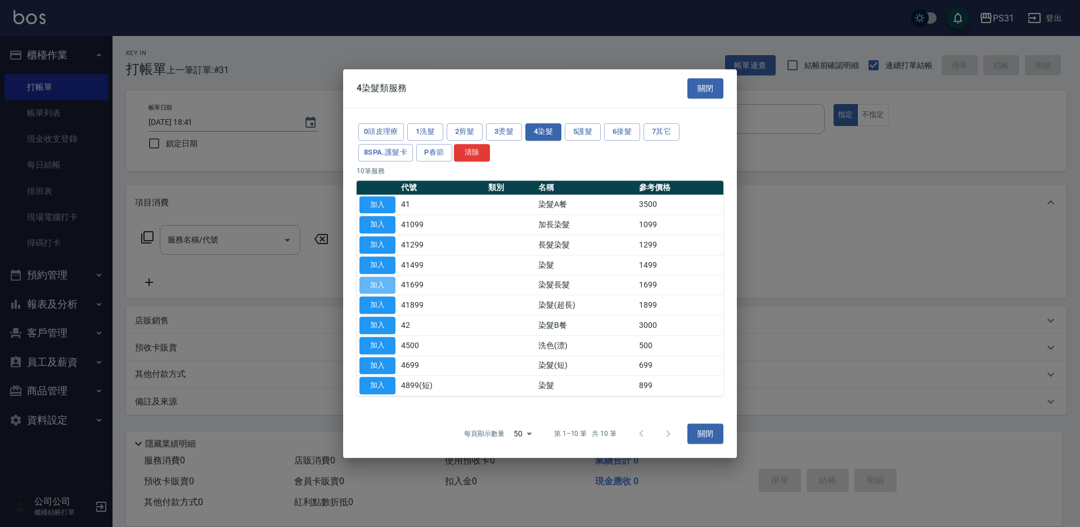
click at [382, 276] on td "加入" at bounding box center [378, 285] width 42 height 20
click at [386, 286] on button "加入" at bounding box center [377, 285] width 36 height 17
type input "染髮長髮(41699)"
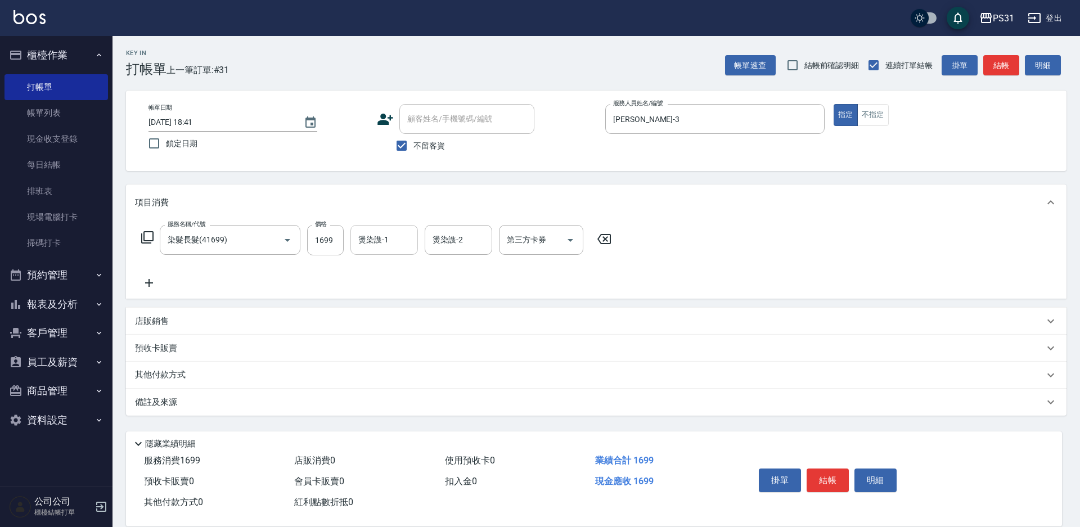
click at [384, 251] on div "燙染謢-1" at bounding box center [383, 240] width 67 height 30
type input "[PERSON_NAME]-31"
type input "舊有卡券"
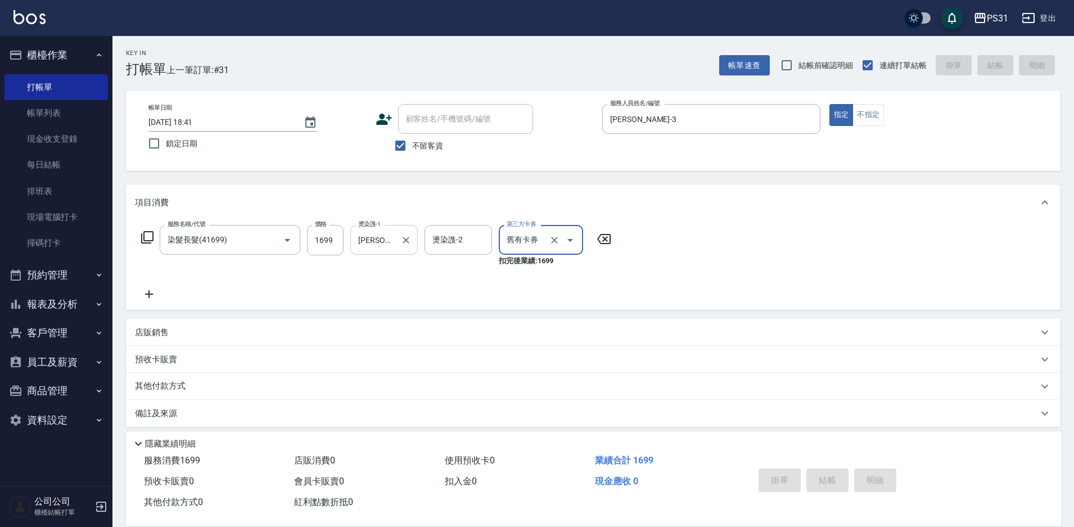
type input "[DATE] 18:42"
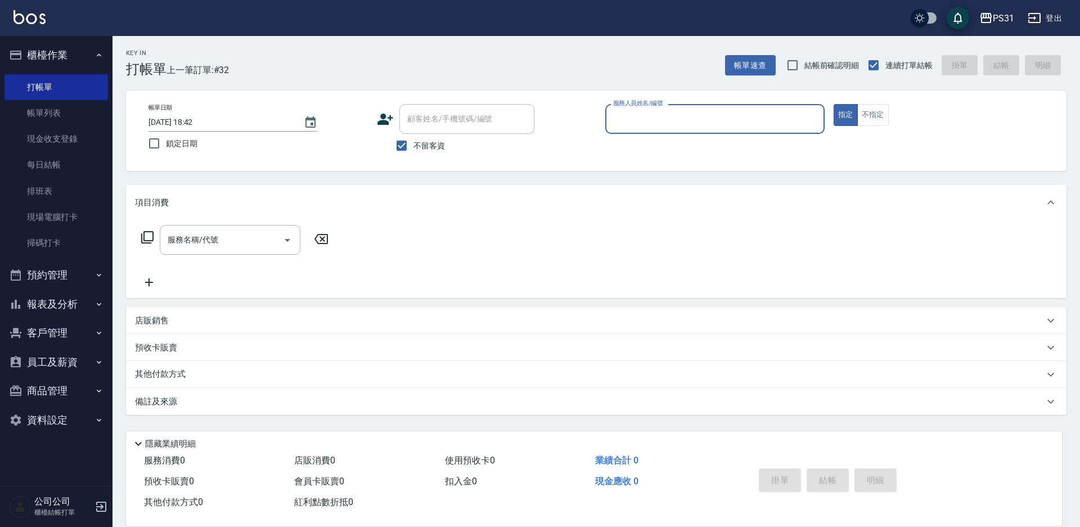
click at [728, 122] on input "服務人員姓名/編號" at bounding box center [714, 119] width 209 height 20
type input "[PERSON_NAME]-3"
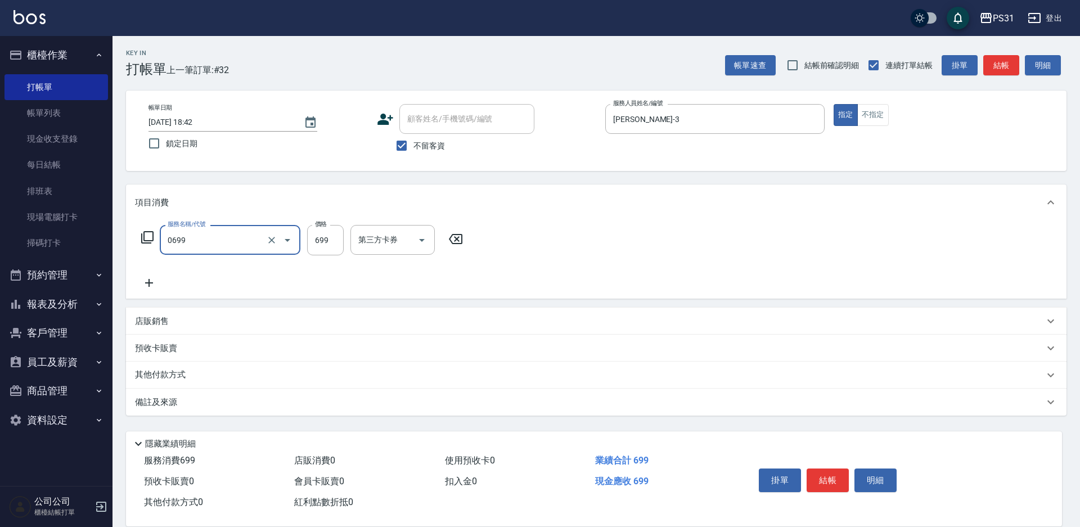
type input "精油699(0699)"
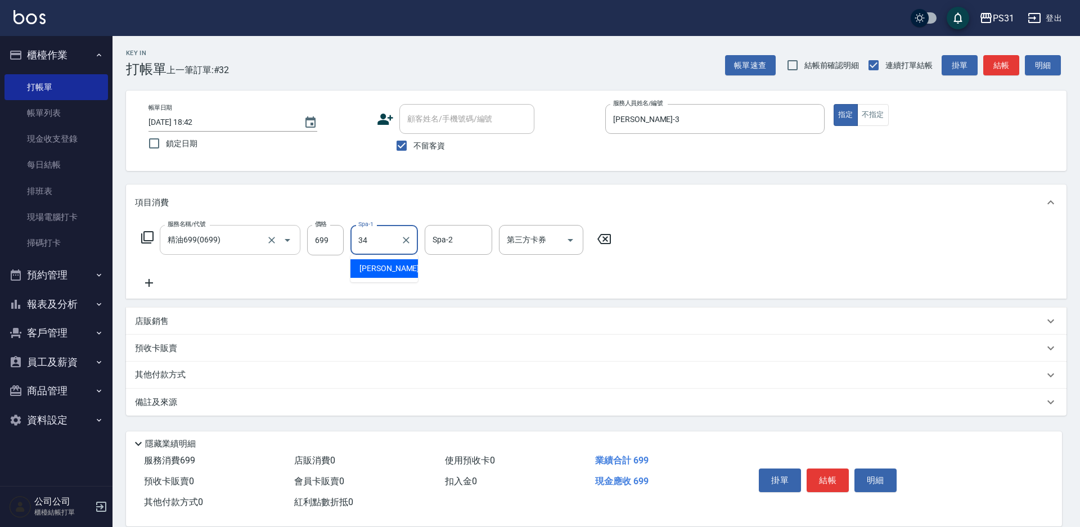
type input "[PERSON_NAME]-34"
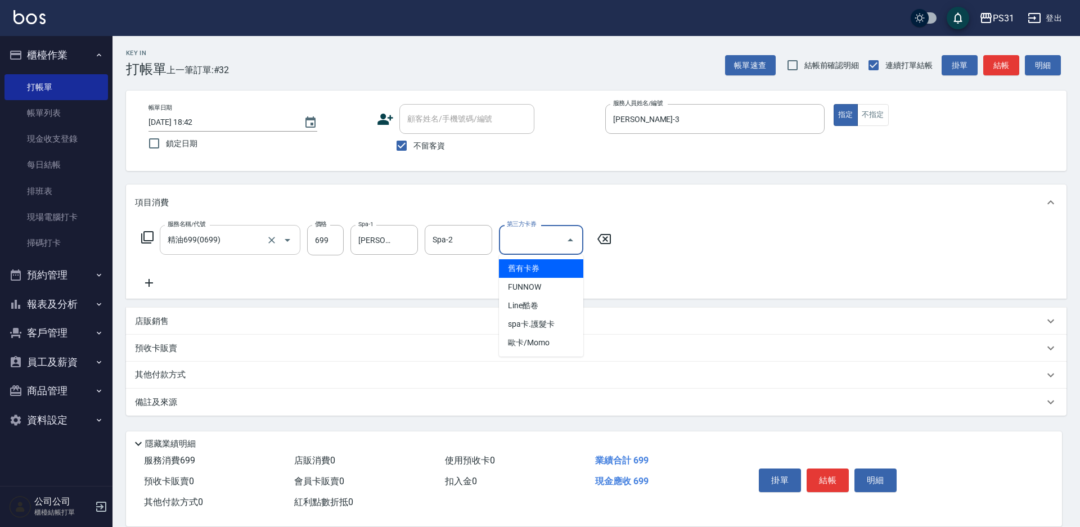
type input "舊有卡券"
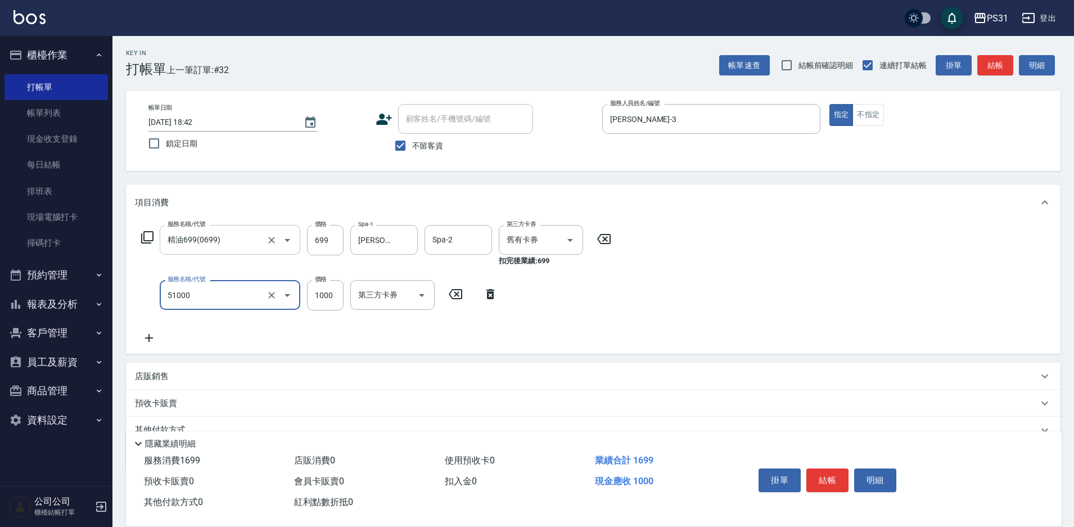
type input "酵素/紅鑽/焦糖/單噴精華液(51000)"
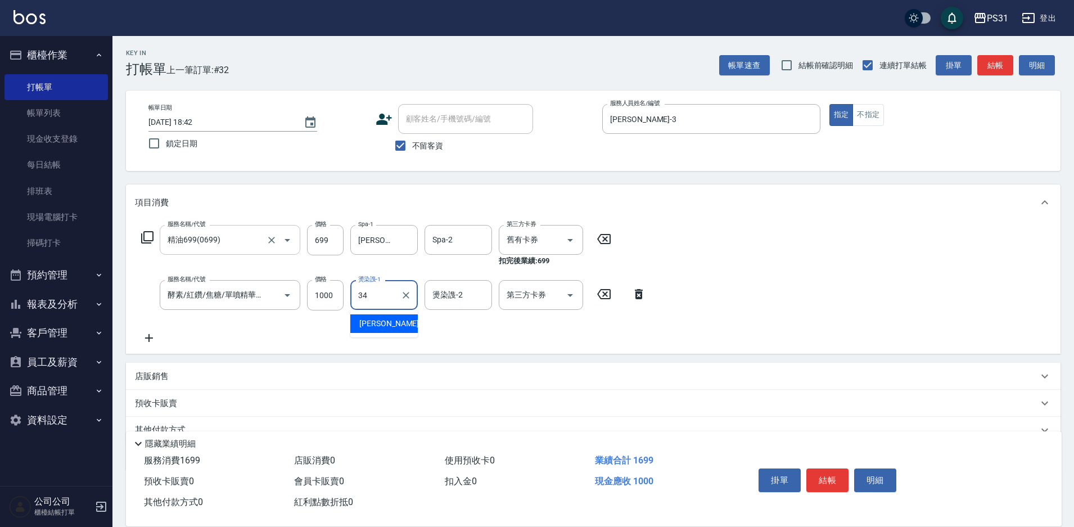
type input "[PERSON_NAME]-34"
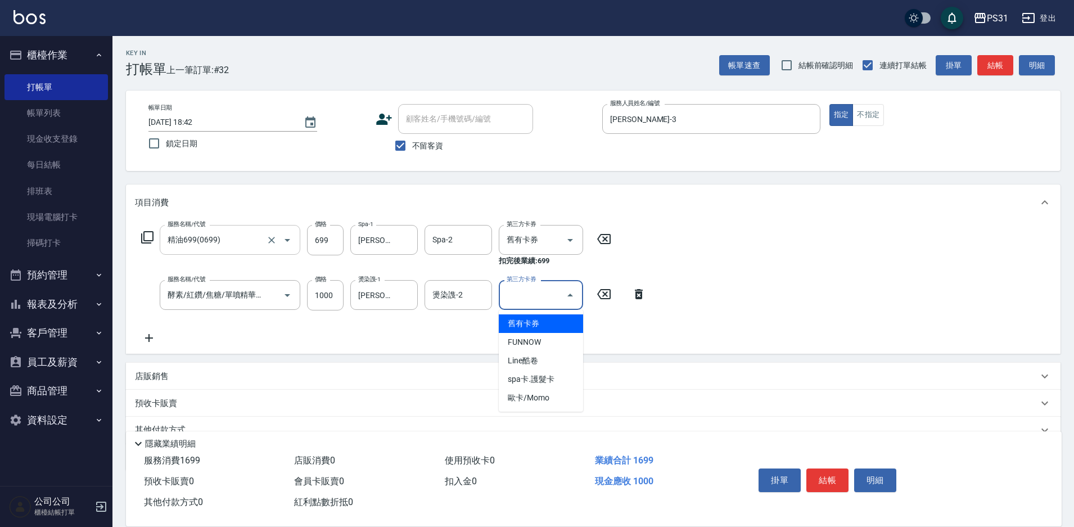
type input "舊有卡券"
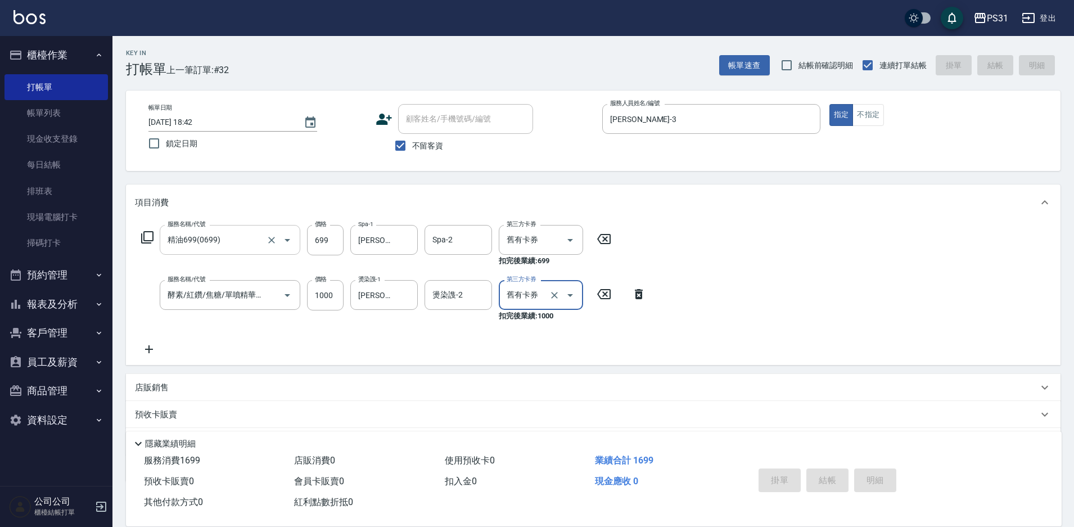
type input "[DATE] 18:44"
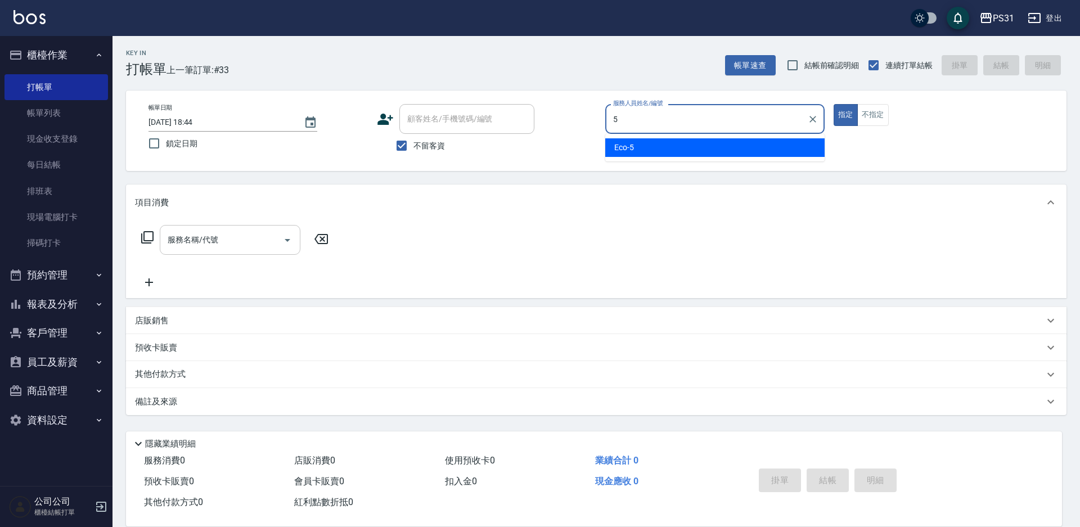
type input "Eco-5"
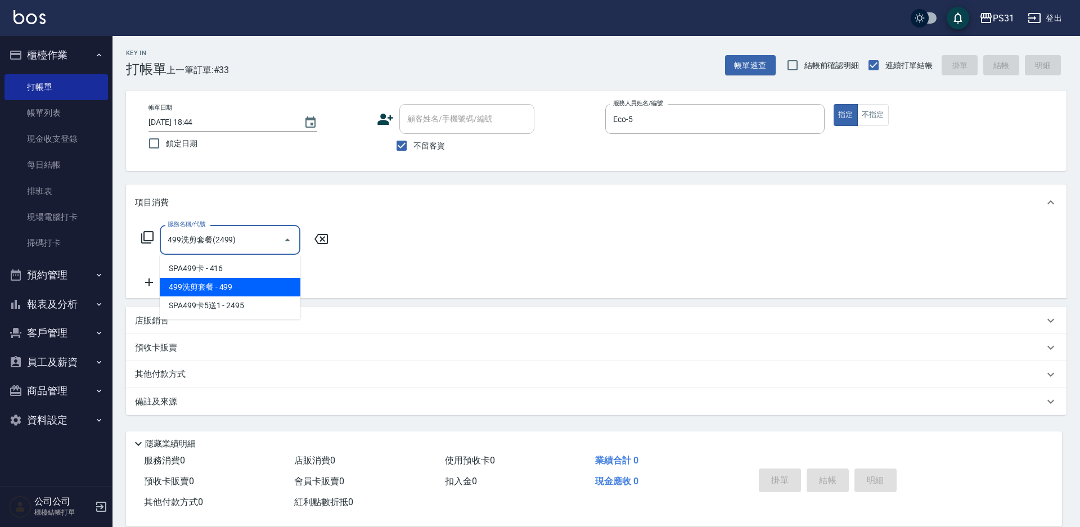
type input "499洗剪套餐(2499)"
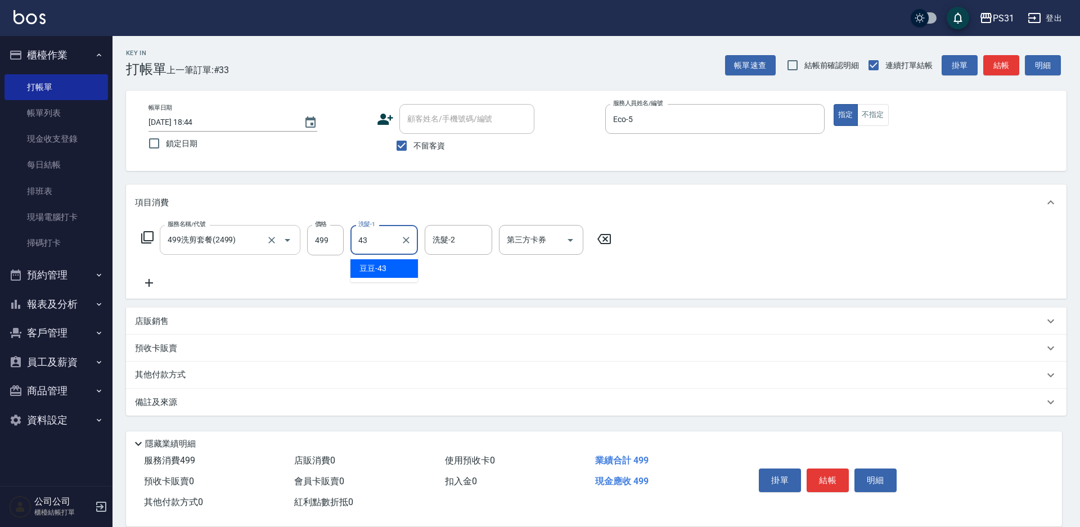
type input "豆豆-43"
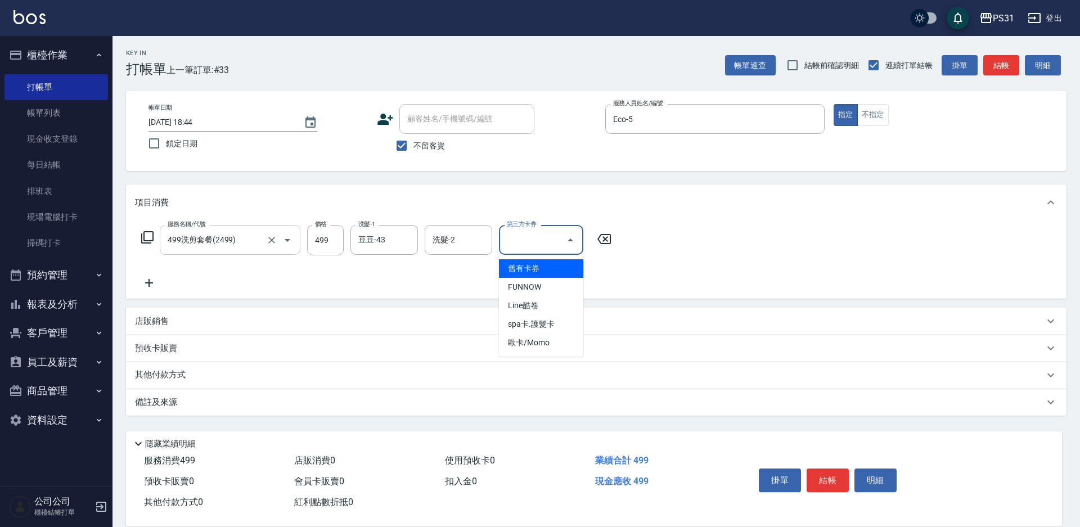
type input "舊有卡券"
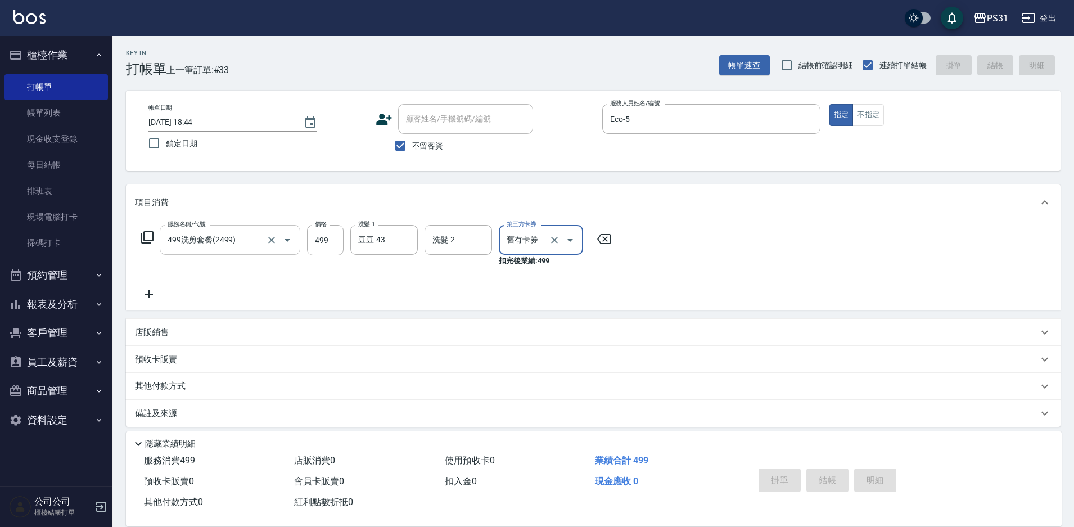
type input "[DATE] 18:45"
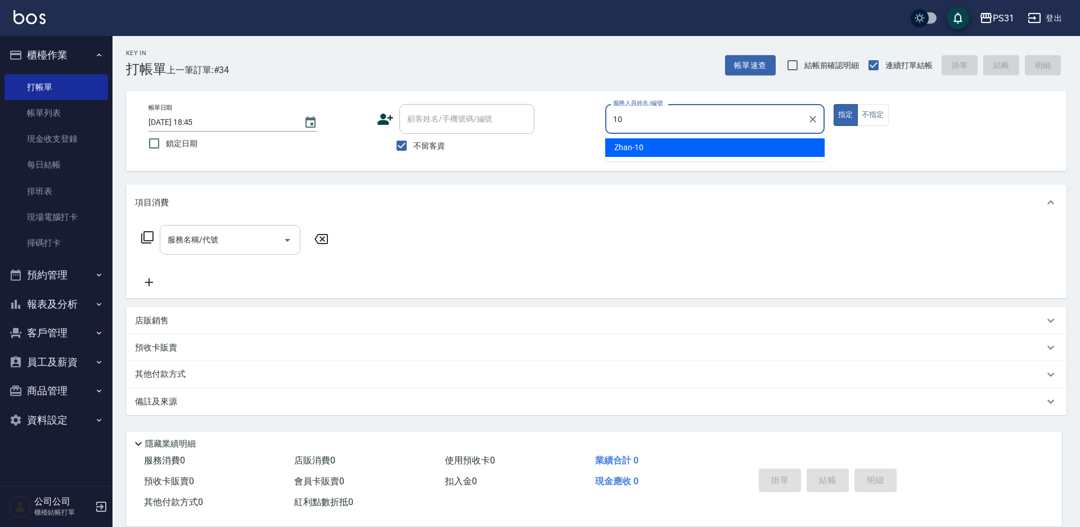
type input "Zhan-10"
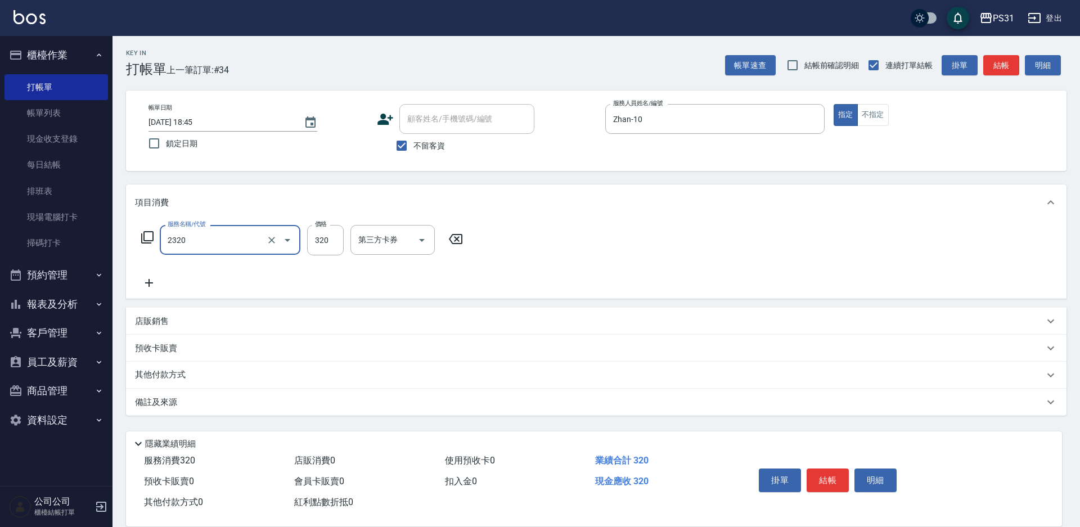
type input "洗剪320(2320)"
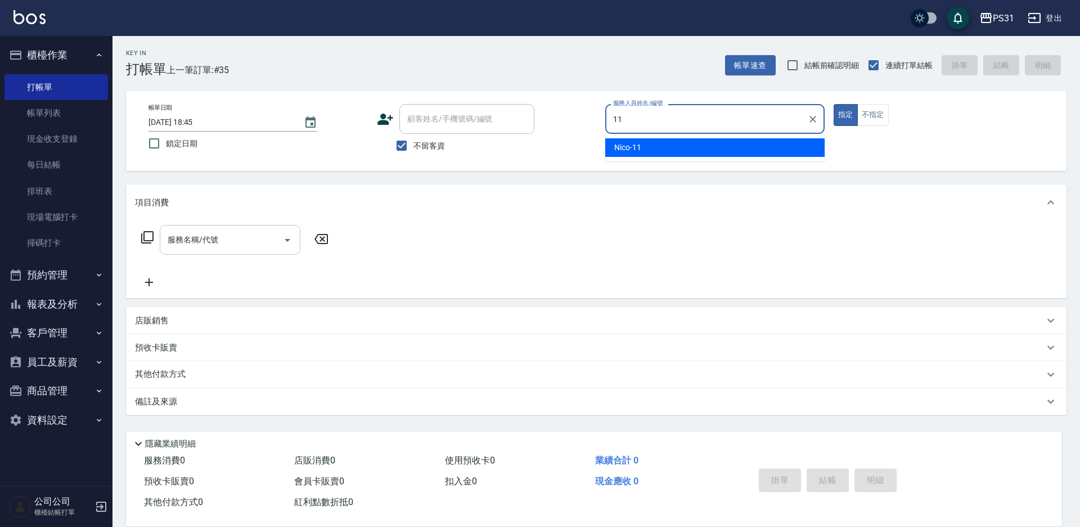
type input "Nico-11"
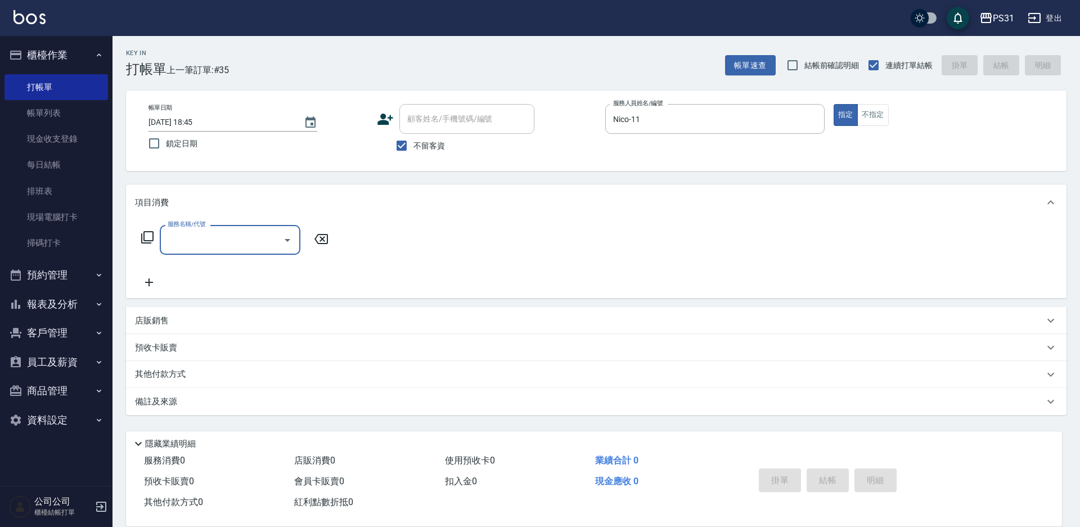
click at [167, 318] on p "店販銷售" at bounding box center [152, 321] width 34 height 12
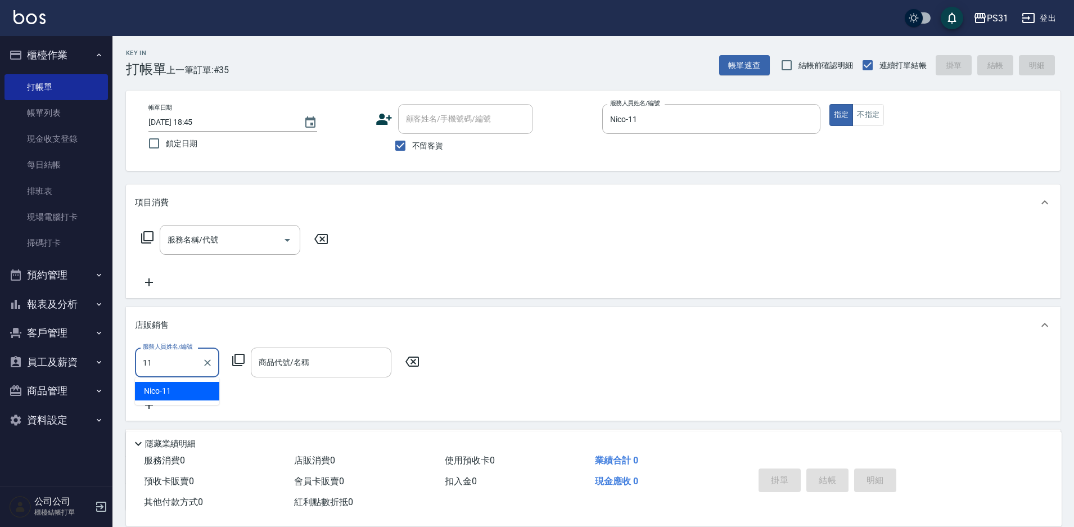
type input "Nico-11"
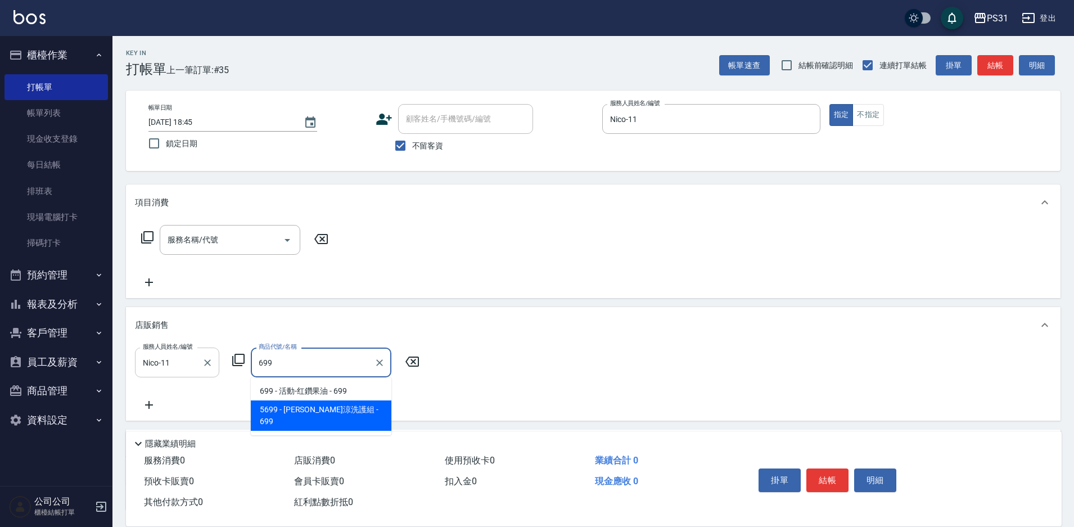
type input "[PERSON_NAME]涼洗護組"
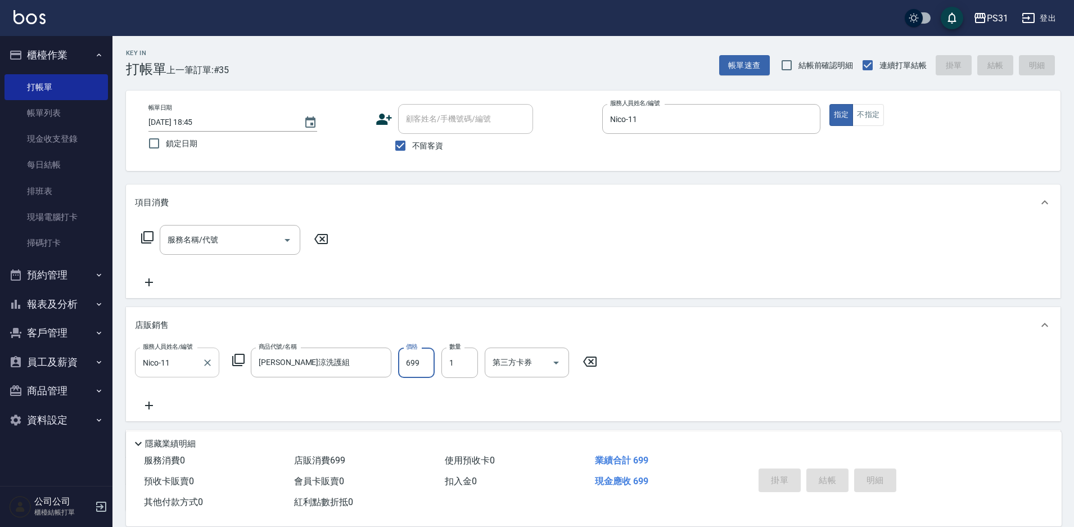
type input "[DATE] 18:46"
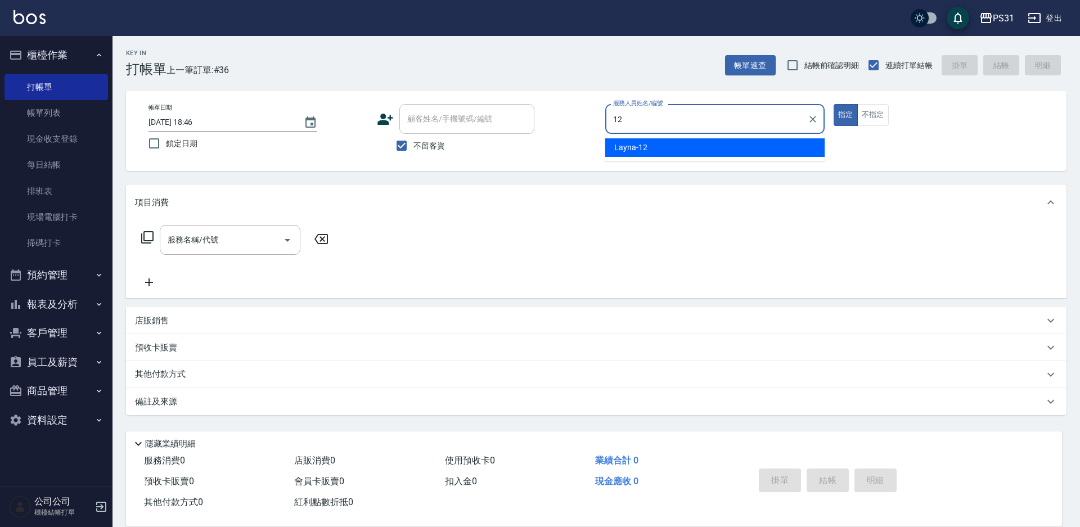
type input "Layna-12"
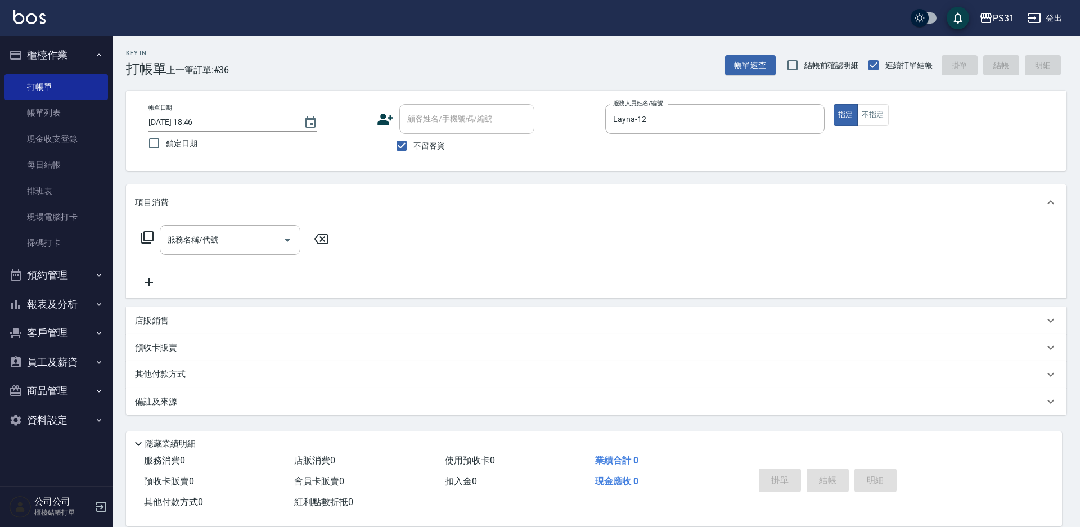
click at [145, 236] on icon at bounding box center [147, 237] width 12 height 12
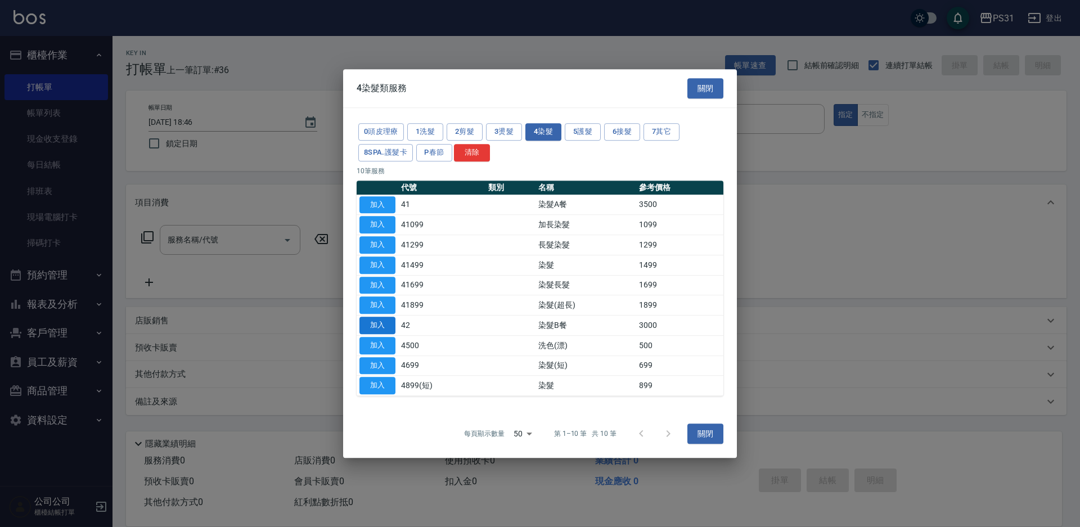
click at [367, 322] on button "加入" at bounding box center [377, 325] width 36 height 17
type input "染髮B餐(42)"
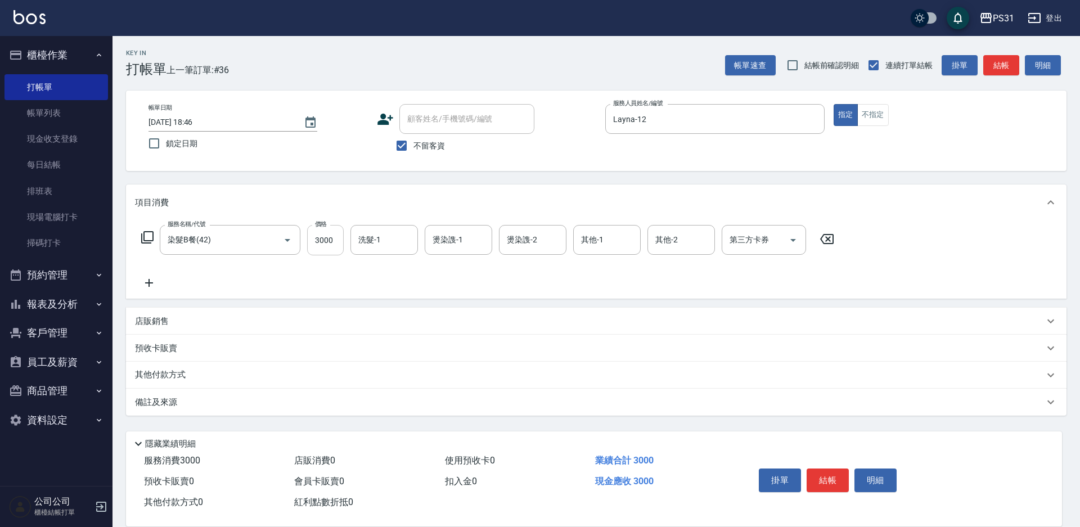
click at [323, 240] on input "3000" at bounding box center [325, 240] width 37 height 30
type input "2700"
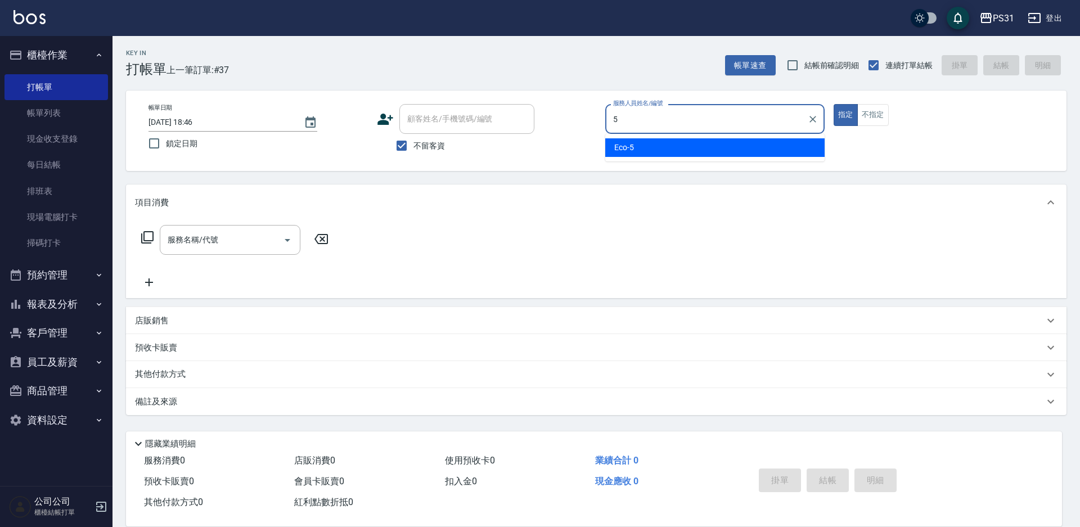
type input "Eco-5"
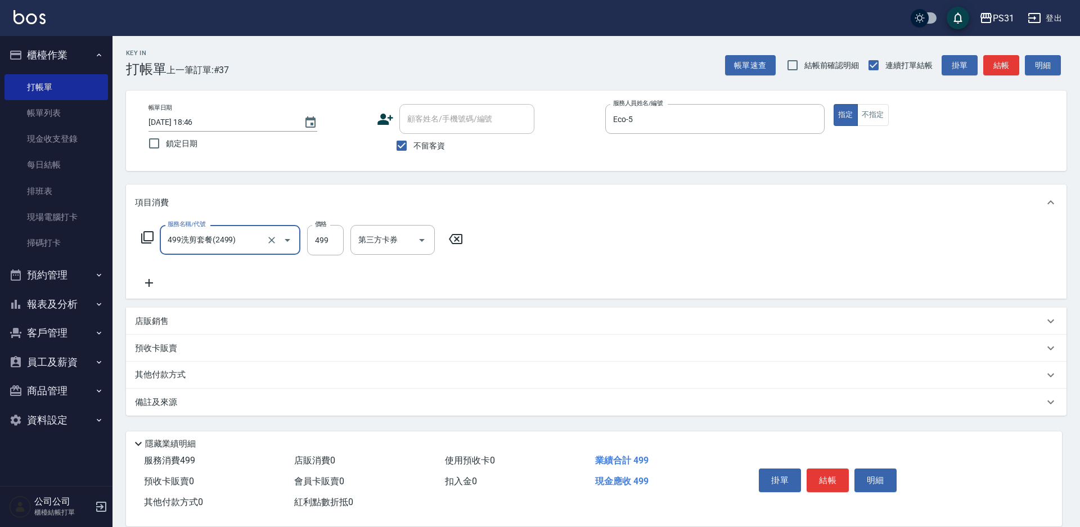
type input "499洗剪套餐(2499)"
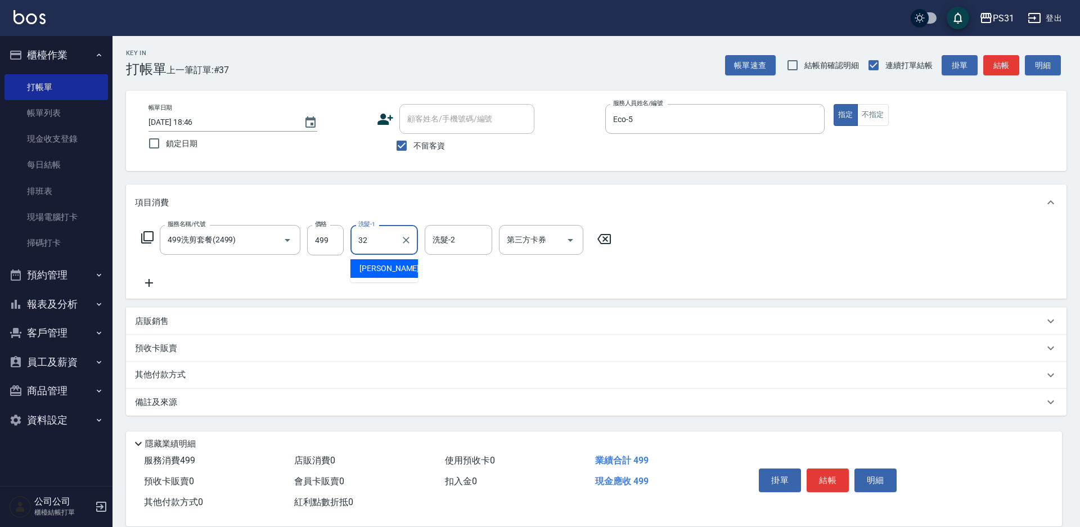
type input "[PERSON_NAME]-32"
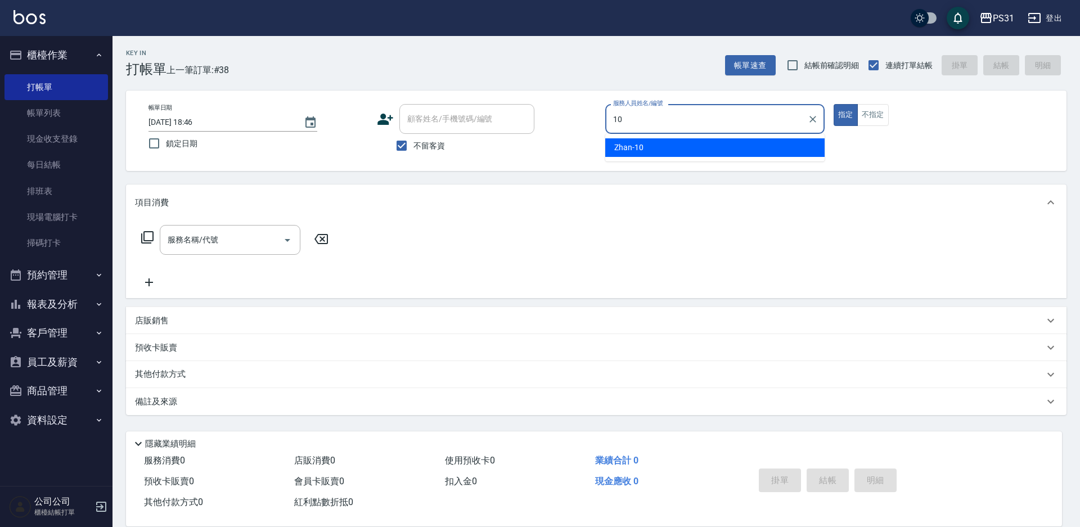
type input "Zhan-10"
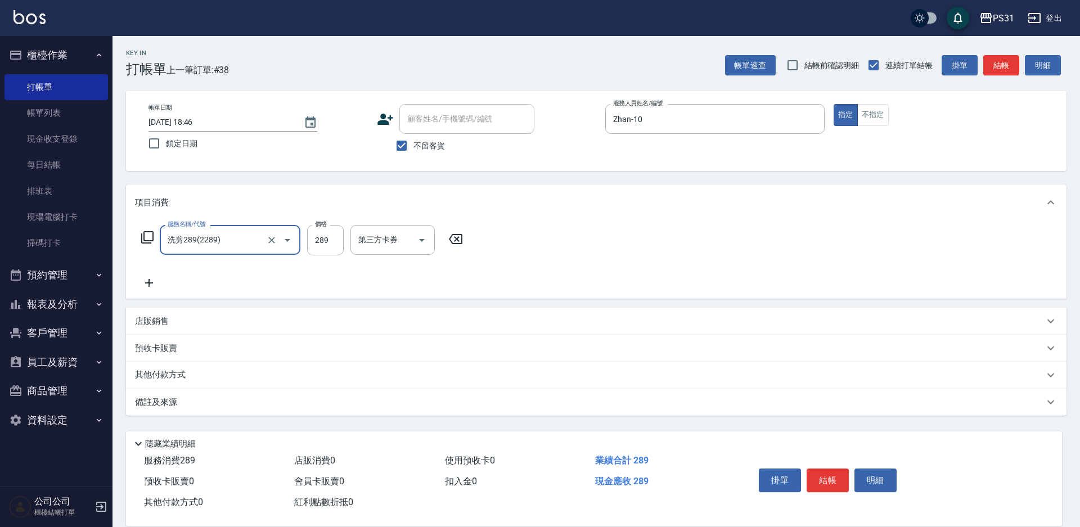
type input "洗剪289(2289)"
type input "250"
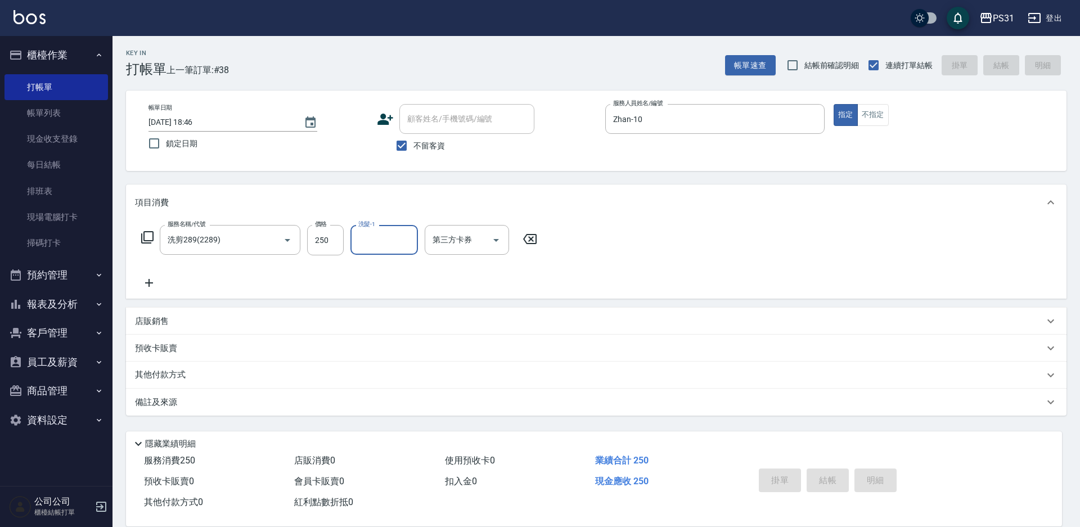
type input "[DATE] 18:47"
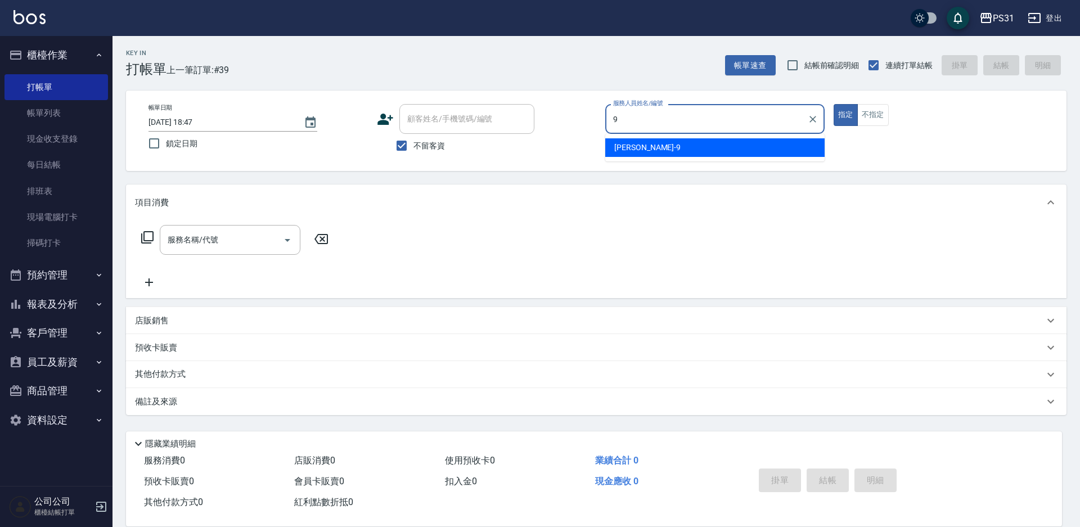
type input "JOJO-9"
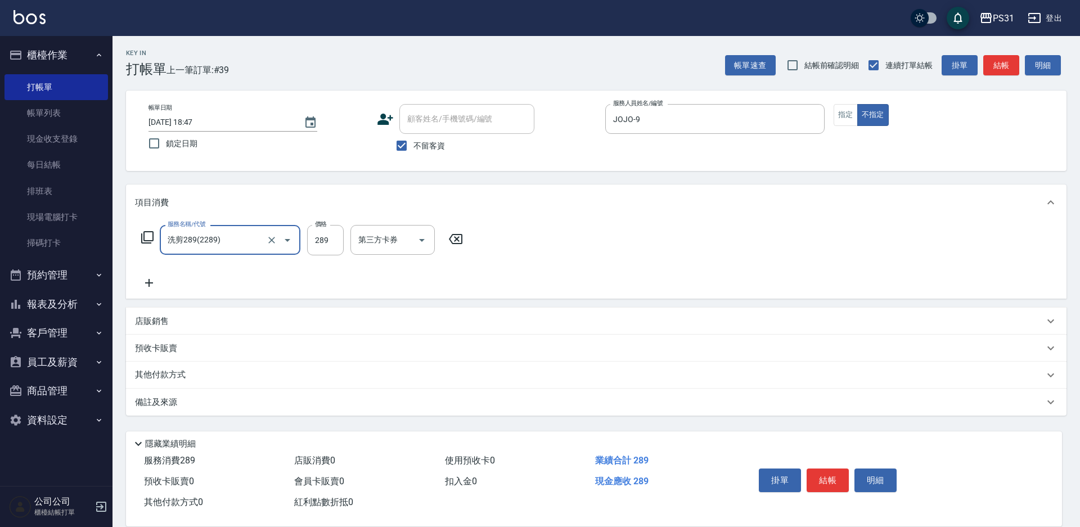
type input "洗剪289(2289)"
click at [274, 238] on icon "Clear" at bounding box center [271, 240] width 11 height 11
type input "0"
type input "海鹽洗髮399(1399)"
click at [277, 242] on icon "Clear" at bounding box center [271, 240] width 11 height 11
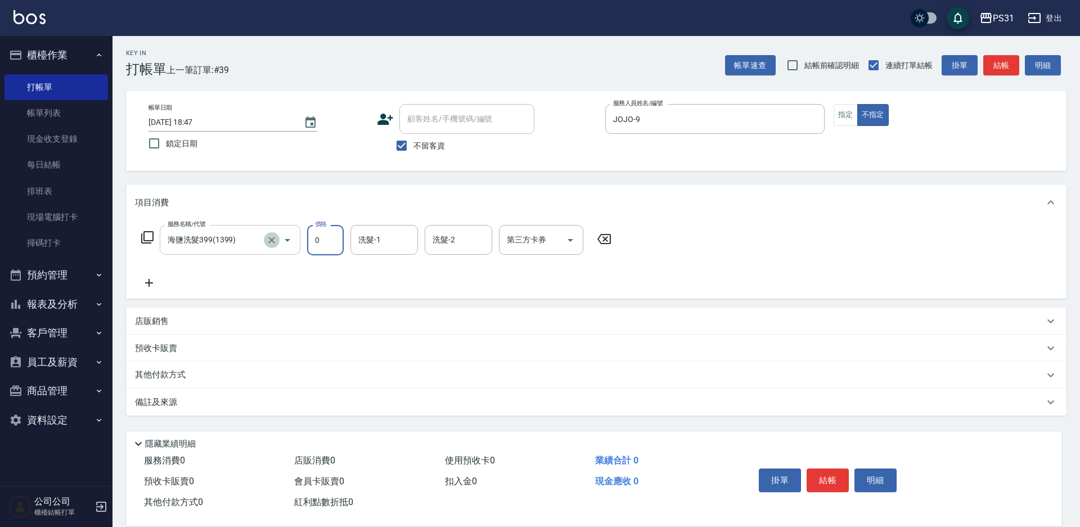
type input "0"
type input "洗+剪+瞬護339(2339)"
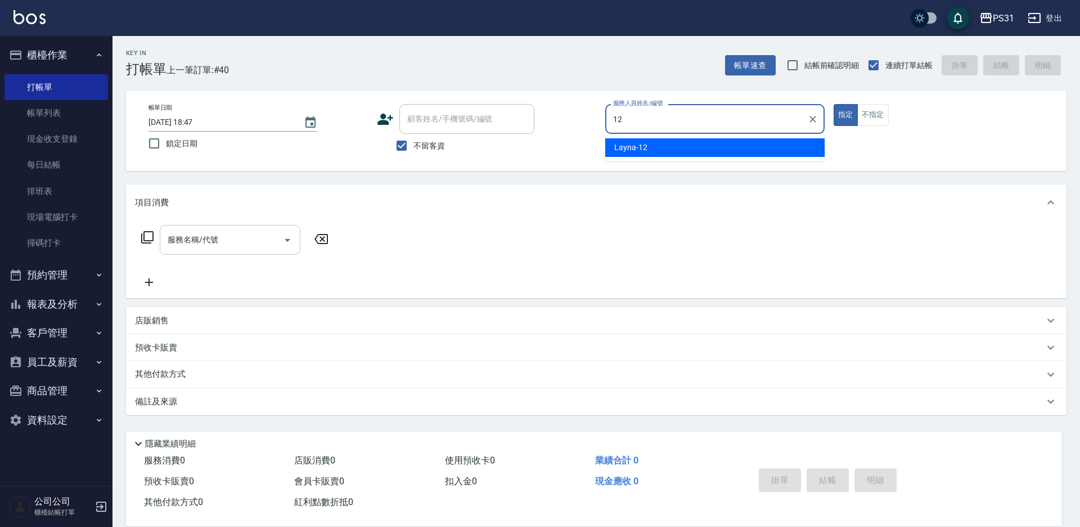
type input "Layna-12"
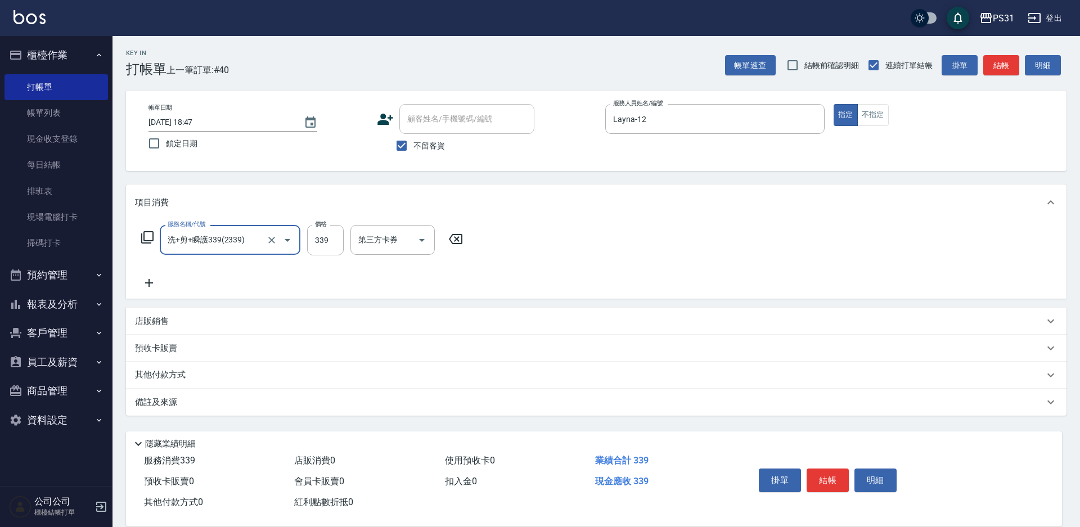
type input "洗+剪+瞬護339(2339)"
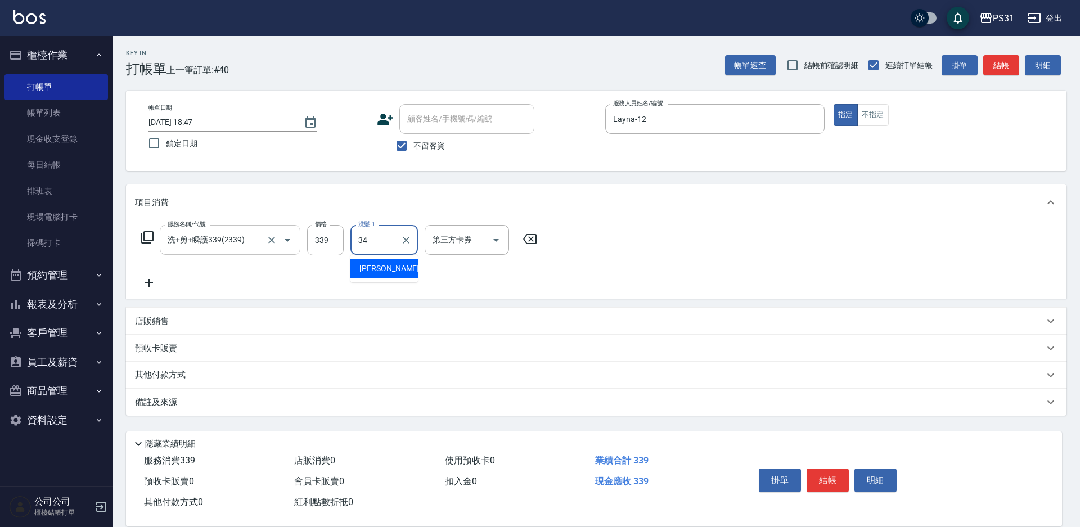
type input "[PERSON_NAME]-34"
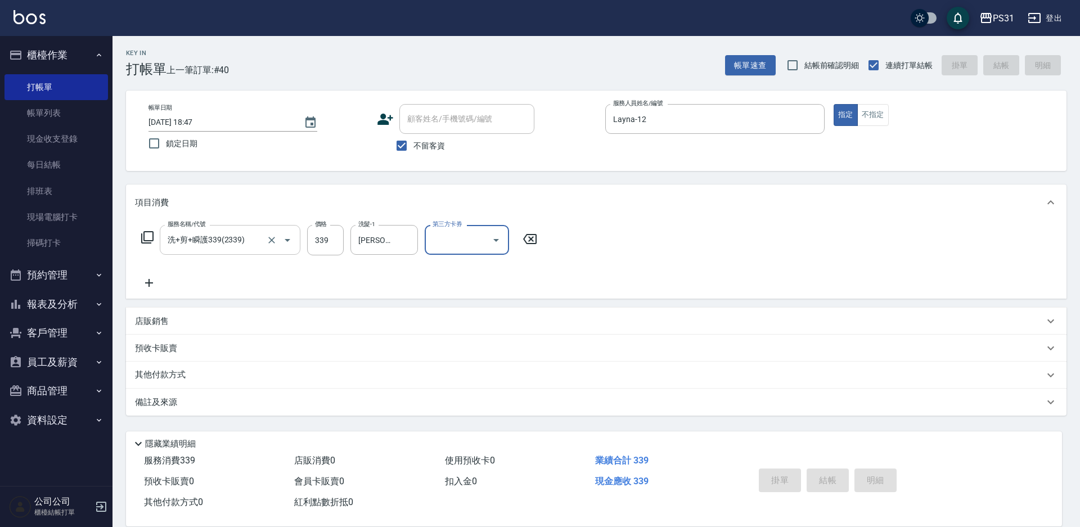
type input "[DATE] 18:48"
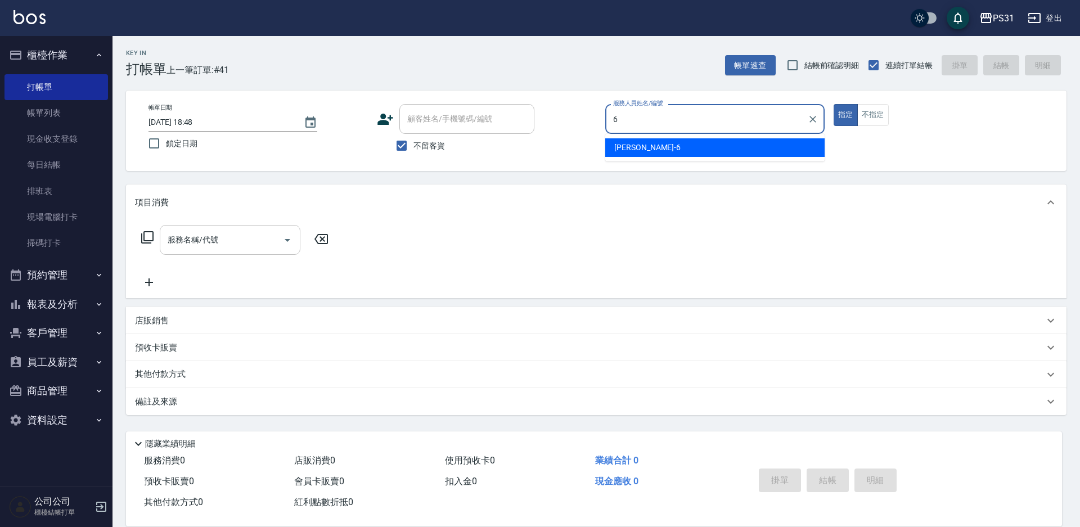
type input "Aki-6"
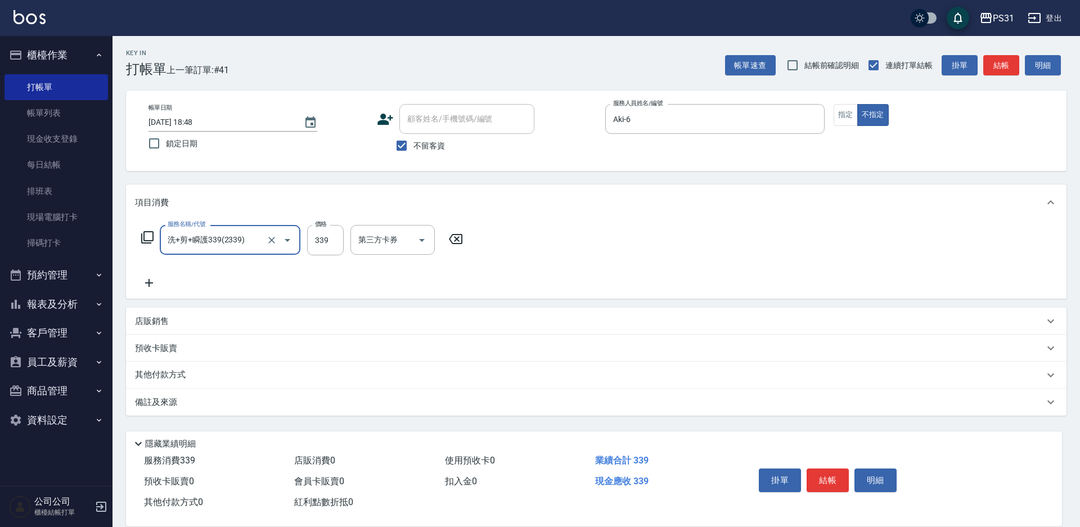
type input "洗+剪+瞬護339(2339)"
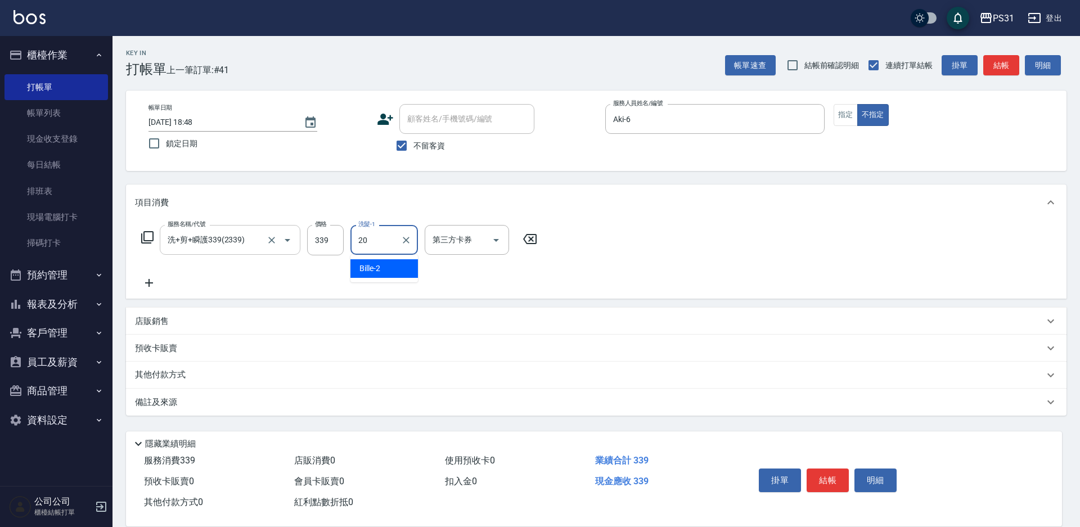
type input "[PERSON_NAME]-20"
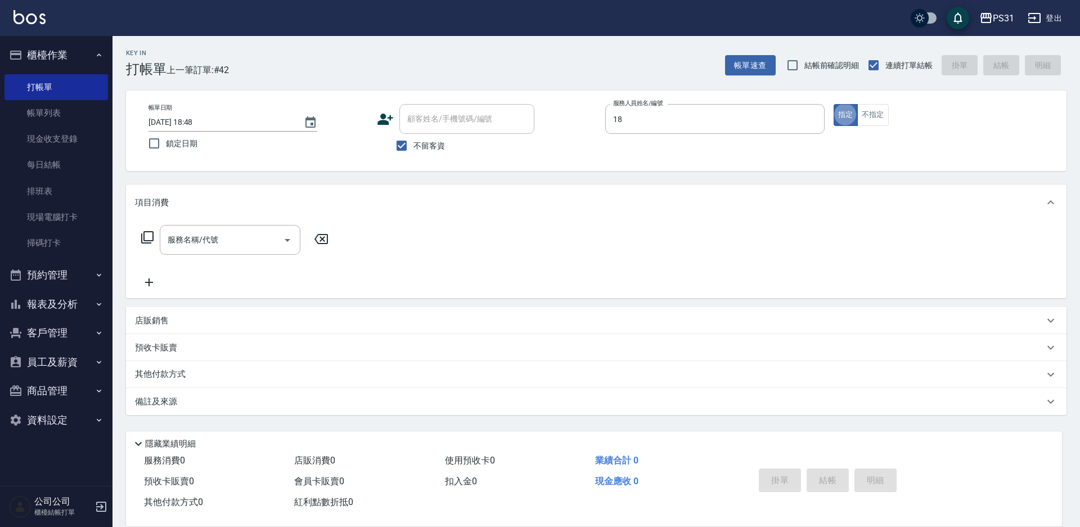
type input "[PERSON_NAME]-18"
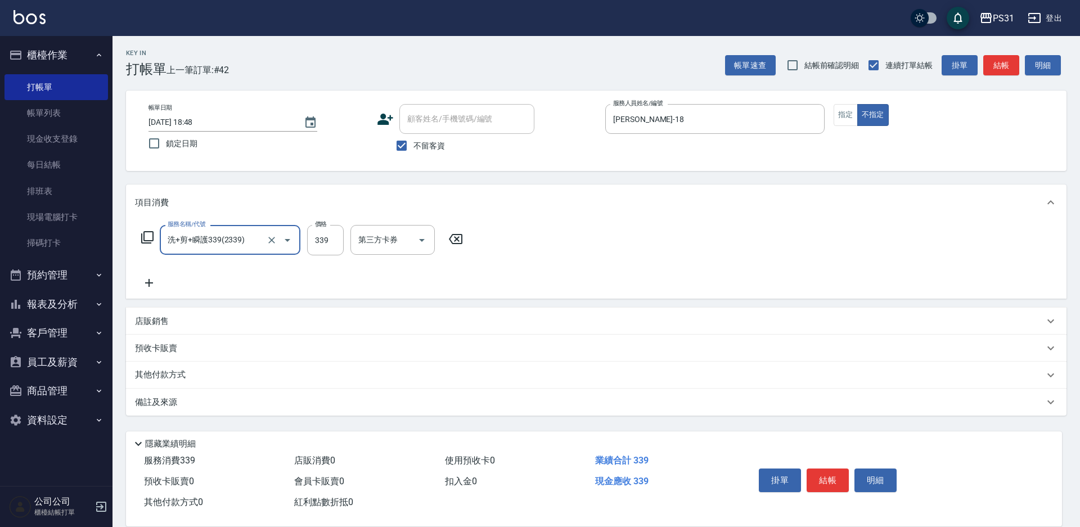
type input "洗+剪+瞬護339(2339)"
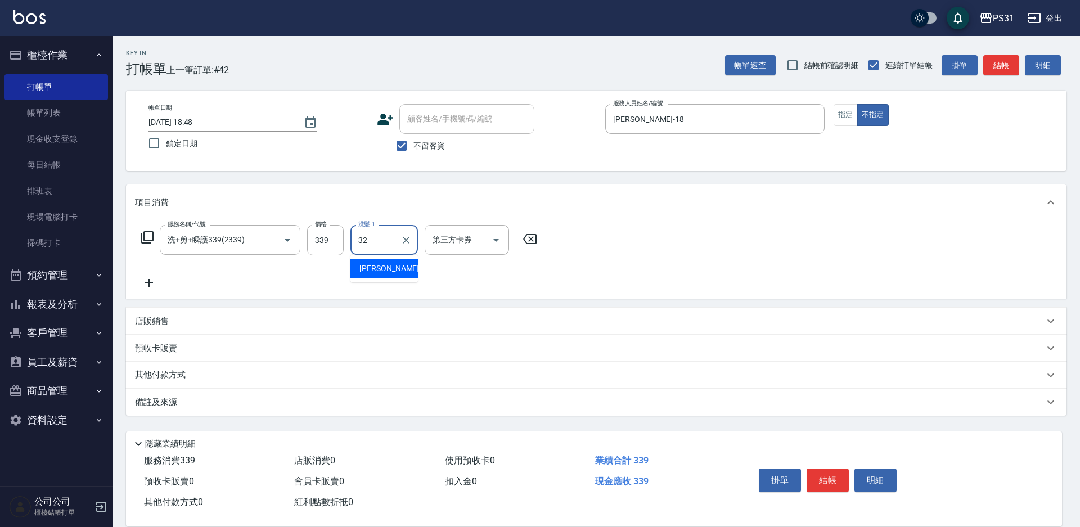
type input "[PERSON_NAME]-32"
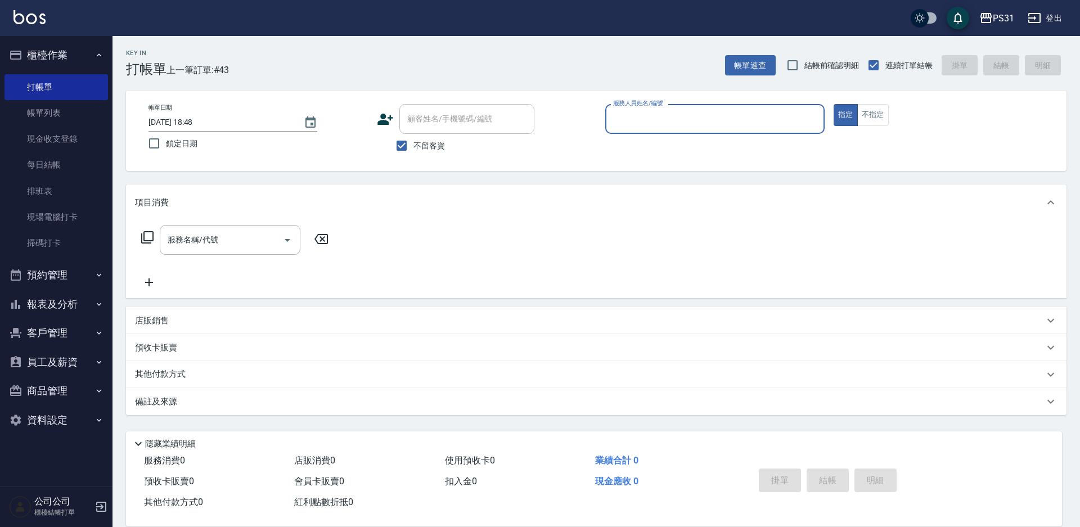
click at [80, 364] on button "員工及薪資" at bounding box center [55, 362] width 103 height 29
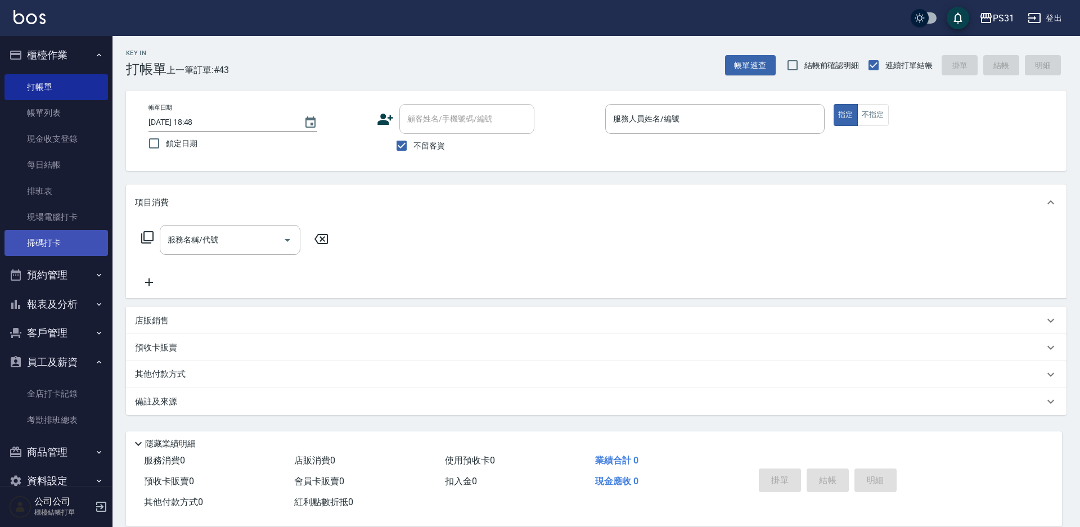
click at [48, 231] on link "掃碼打卡" at bounding box center [55, 243] width 103 height 26
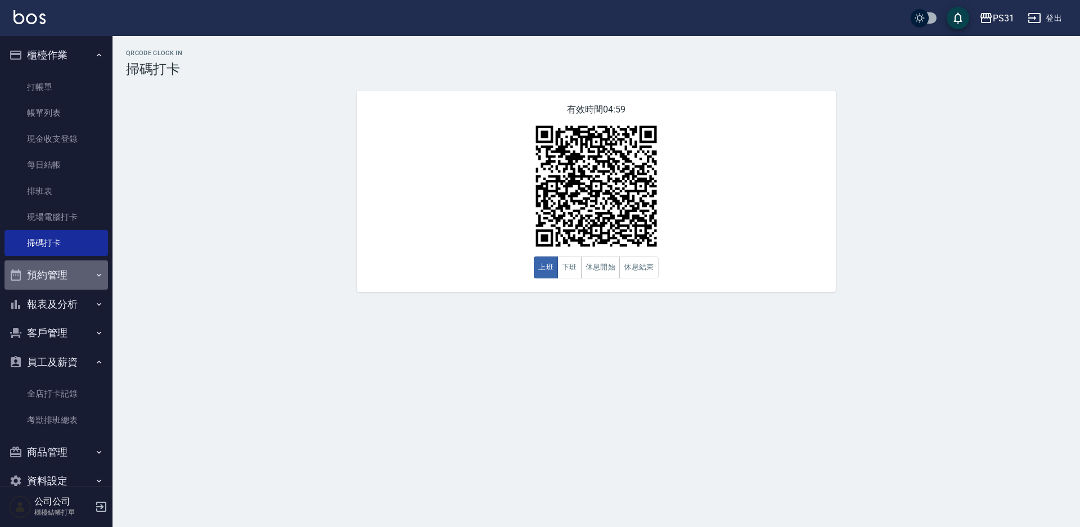
click at [66, 277] on button "預約管理" at bounding box center [55, 274] width 103 height 29
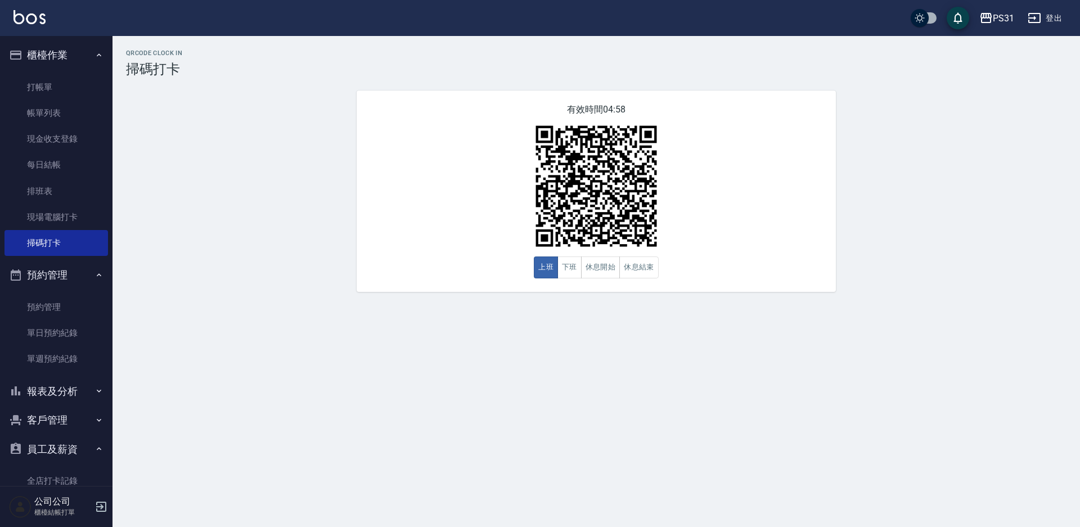
click at [60, 389] on button "報表及分析" at bounding box center [55, 391] width 103 height 29
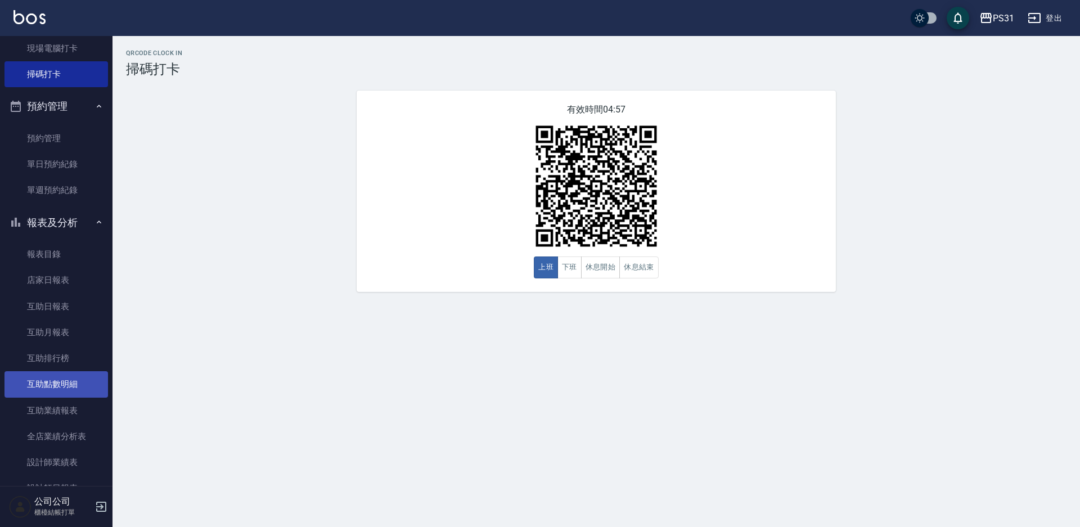
scroll to position [337, 0]
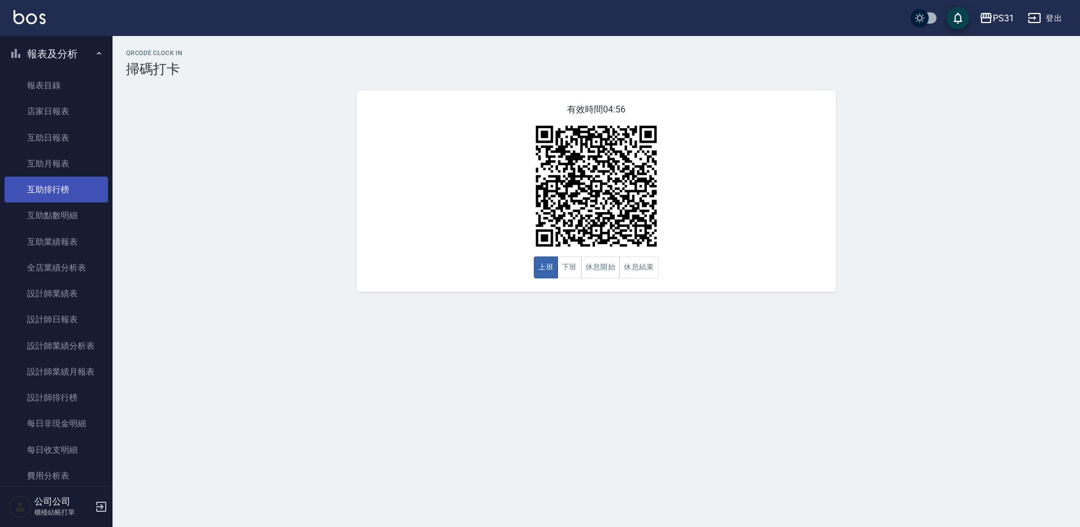
click at [60, 195] on link "互助排行榜" at bounding box center [55, 190] width 103 height 26
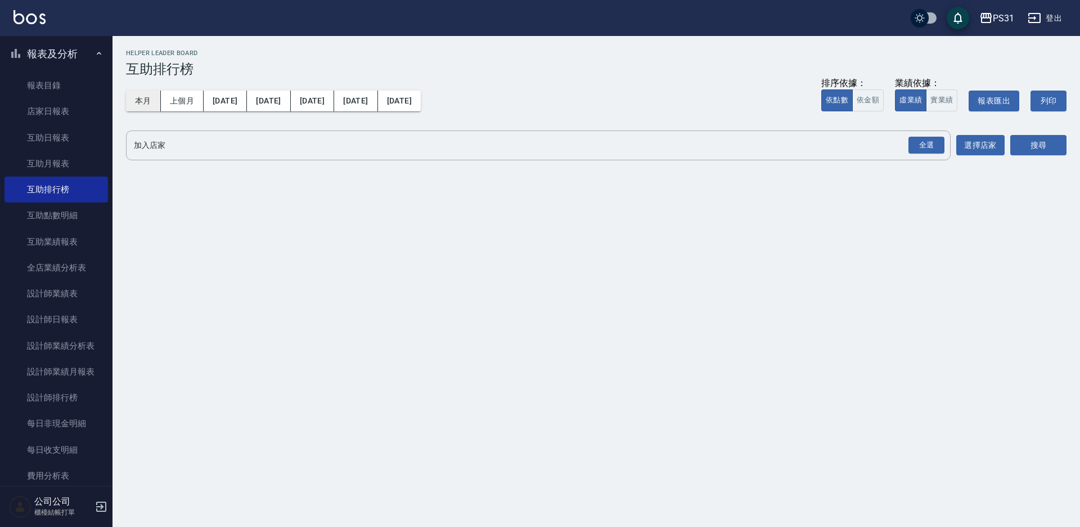
click at [140, 102] on button "本月" at bounding box center [143, 101] width 35 height 21
click at [291, 104] on button "[DATE]" at bounding box center [312, 101] width 43 height 21
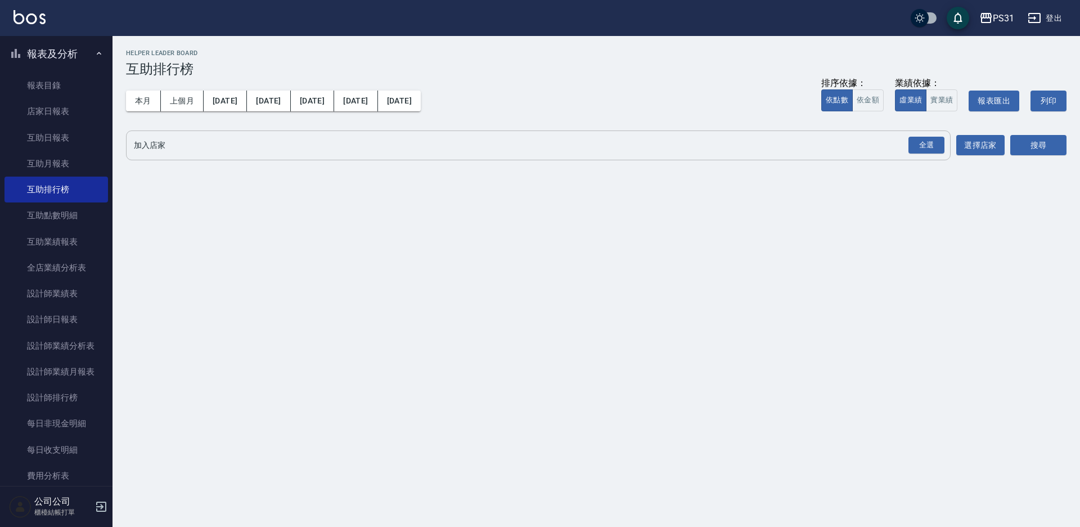
click at [214, 145] on input "加入店家" at bounding box center [530, 146] width 798 height 20
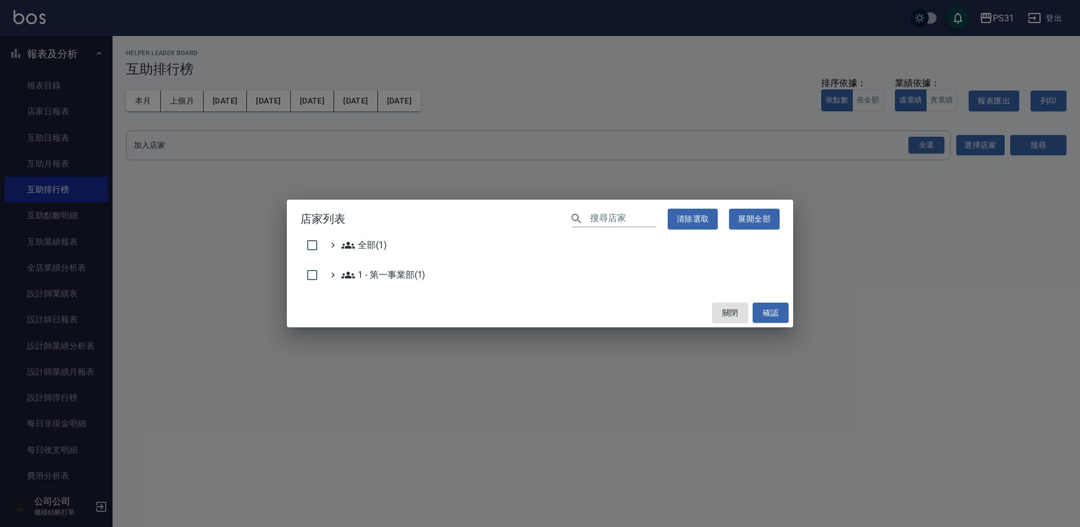
drag, startPoint x: 597, startPoint y: 210, endPoint x: 598, endPoint y: 227, distance: 16.3
click at [598, 227] on h2 "店家列表 ​ 清除選取 展開全部" at bounding box center [540, 219] width 506 height 39
click at [604, 217] on input "text" at bounding box center [623, 219] width 66 height 16
type input "＿"
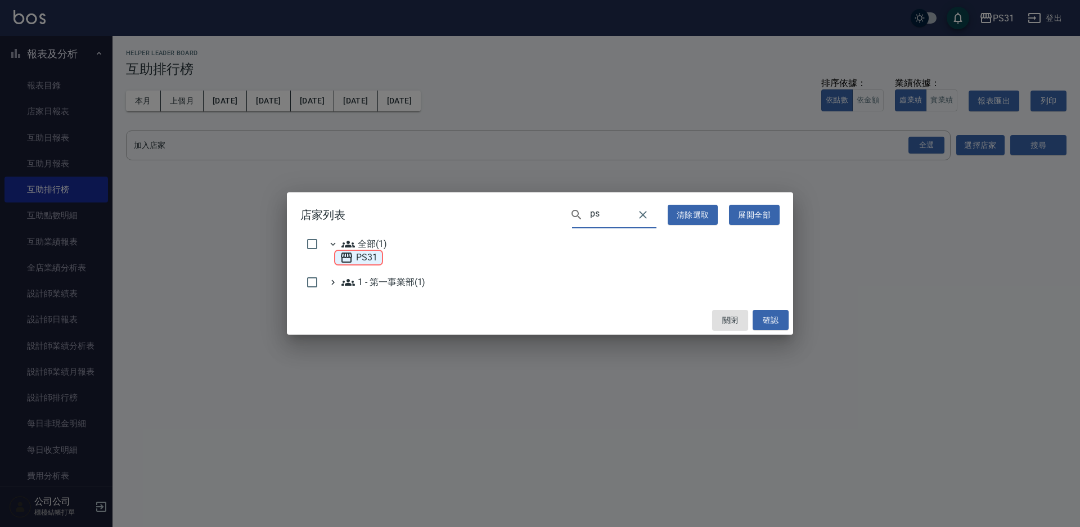
type input "ps"
click at [362, 260] on span "PS31" at bounding box center [359, 257] width 38 height 13
checkbox input "true"
click at [763, 210] on button "展開全部" at bounding box center [754, 215] width 51 height 21
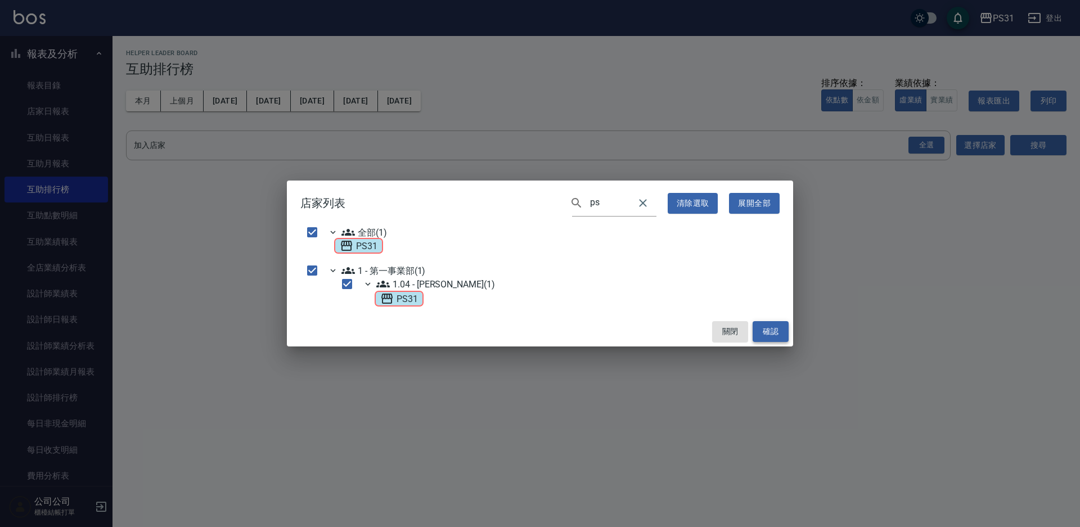
click at [771, 327] on button "確認" at bounding box center [771, 331] width 36 height 21
checkbox input "false"
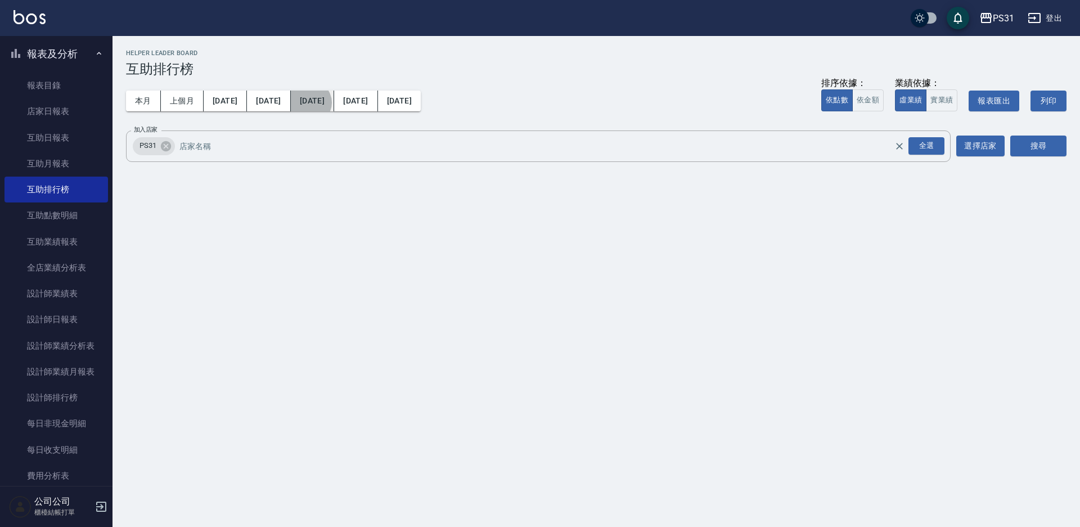
click at [292, 102] on button "[DATE]" at bounding box center [312, 101] width 43 height 21
click at [930, 153] on div "全選" at bounding box center [926, 145] width 36 height 17
click at [1025, 147] on button "搜尋" at bounding box center [1038, 146] width 56 height 21
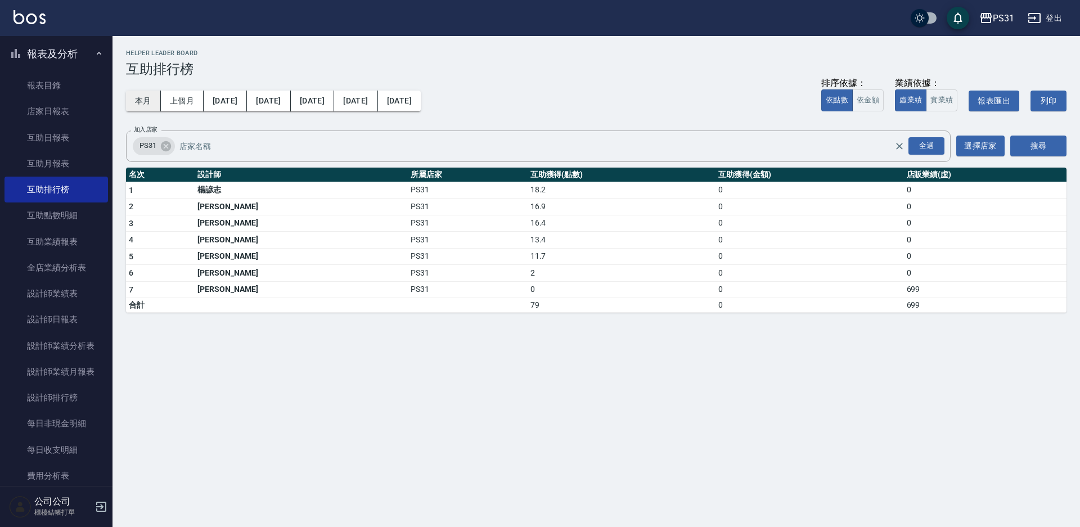
click at [148, 105] on button "本月" at bounding box center [143, 101] width 35 height 21
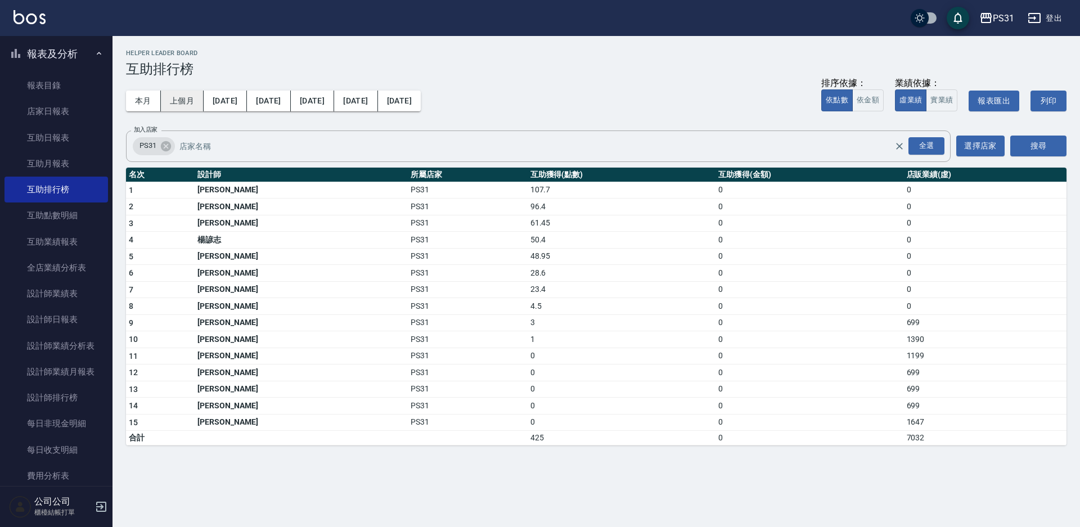
click at [173, 102] on button "上個月" at bounding box center [182, 101] width 43 height 21
